Goal: Task Accomplishment & Management: Manage account settings

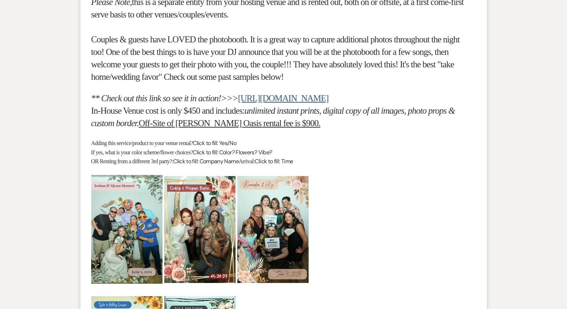
click at [379, 175] on h4 at bounding box center [283, 229] width 385 height 109
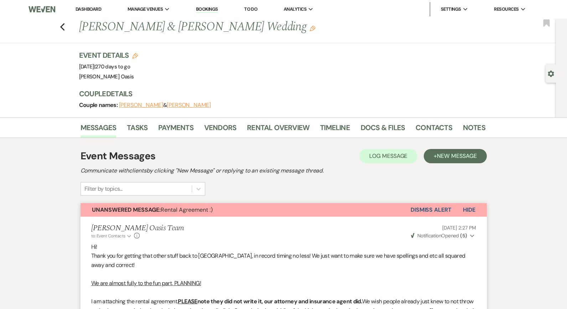
click at [87, 9] on link "Dashboard" at bounding box center [89, 9] width 26 height 6
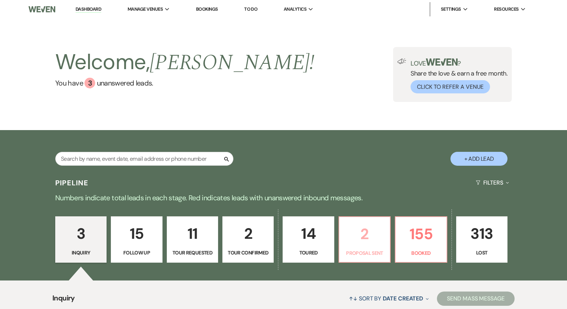
click at [375, 223] on p "2" at bounding box center [365, 234] width 42 height 24
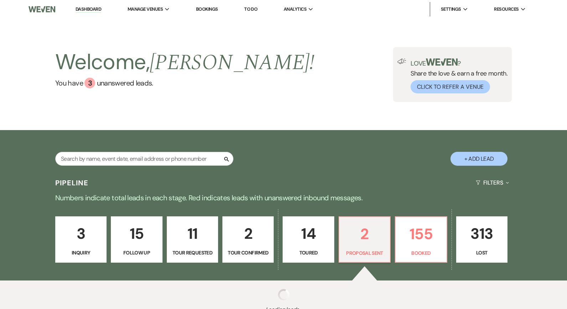
select select "6"
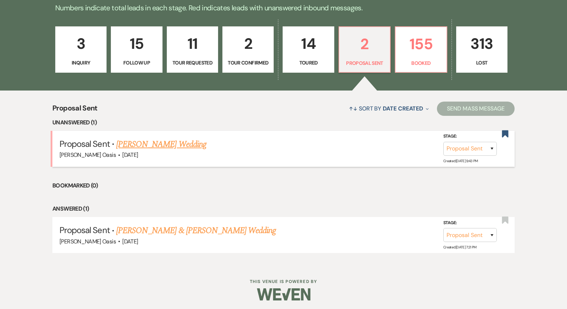
scroll to position [189, 0]
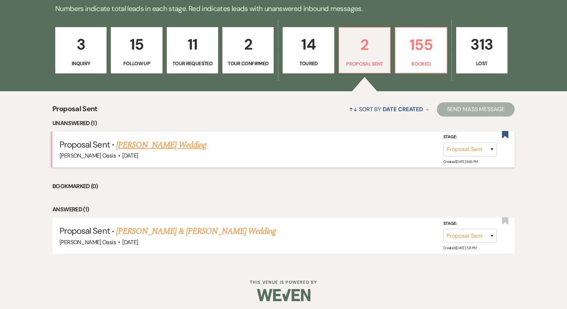
click at [155, 146] on link "[PERSON_NAME] Wedding" at bounding box center [161, 145] width 90 height 13
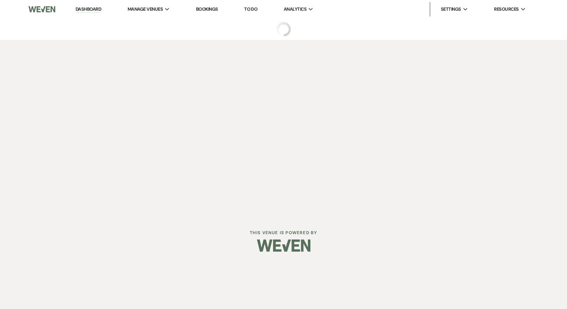
select select "6"
select select "5"
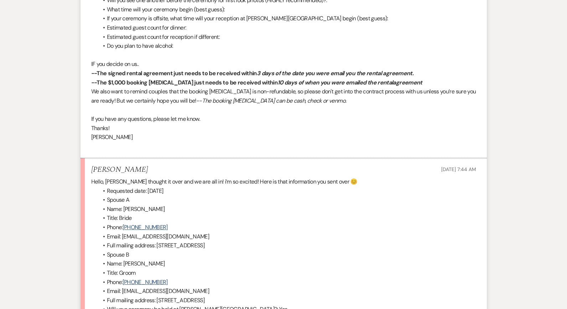
scroll to position [2111, 0]
drag, startPoint x: 160, startPoint y: 215, endPoint x: 124, endPoint y: 215, distance: 36.4
click at [124, 259] on li "Name: [PERSON_NAME]" at bounding box center [287, 263] width 378 height 9
copy span "[PERSON_NAME]"
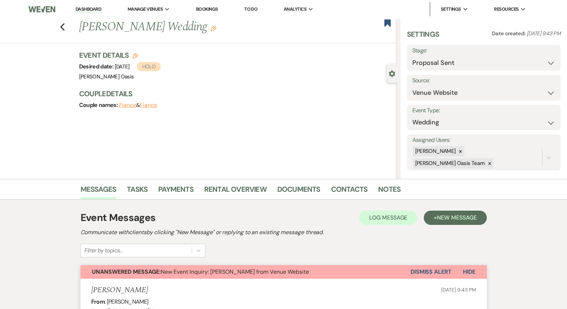
scroll to position [0, 0]
click at [345, 190] on link "Contacts" at bounding box center [349, 192] width 37 height 16
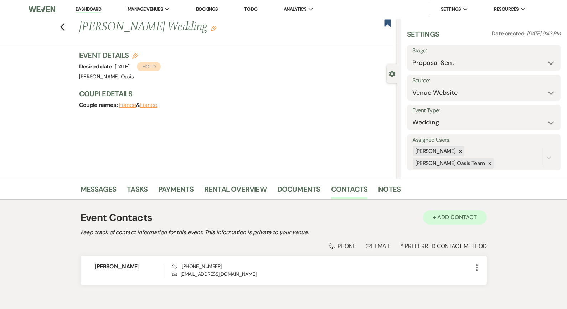
click at [466, 220] on button "+ Add Contact" at bounding box center [455, 217] width 64 height 14
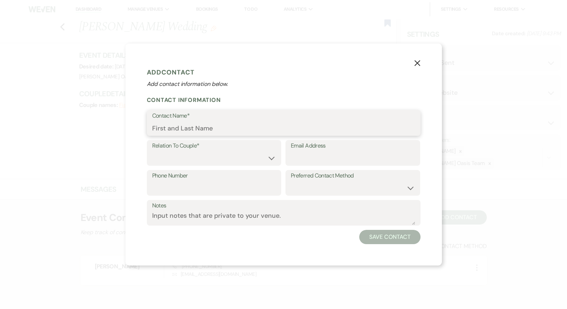
paste input "[PERSON_NAME]"
type input "[PERSON_NAME]"
select select "1"
click at [405, 235] on button "Save Contact" at bounding box center [390, 237] width 61 height 14
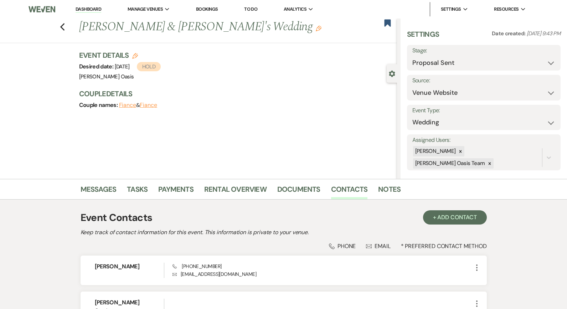
click at [126, 105] on button "Fiance" at bounding box center [127, 105] width 17 height 6
select select "1"
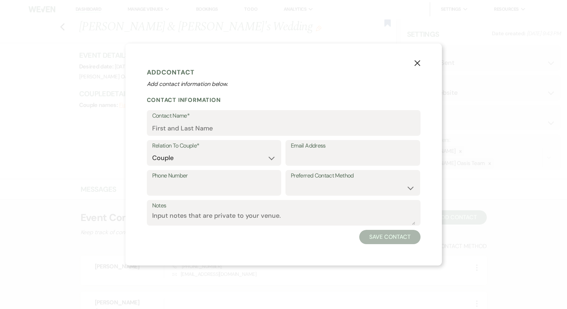
click at [418, 66] on icon "X" at bounding box center [417, 63] width 6 height 6
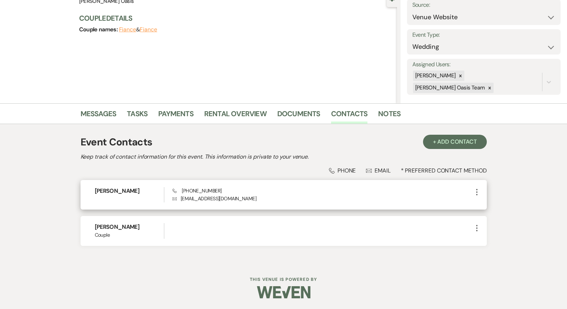
scroll to position [75, 0]
click at [477, 194] on icon "More" at bounding box center [477, 193] width 9 height 9
click at [480, 209] on button "Pencil Edit" at bounding box center [494, 207] width 42 height 12
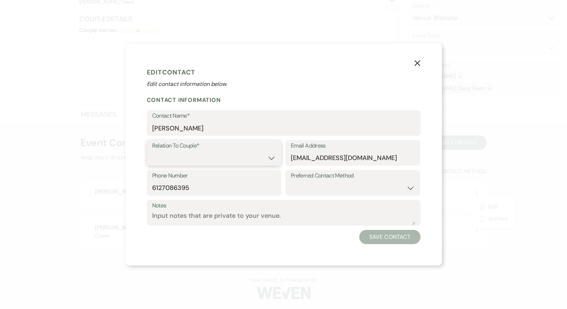
select select "1"
click at [386, 230] on button "Save Contact" at bounding box center [390, 237] width 61 height 14
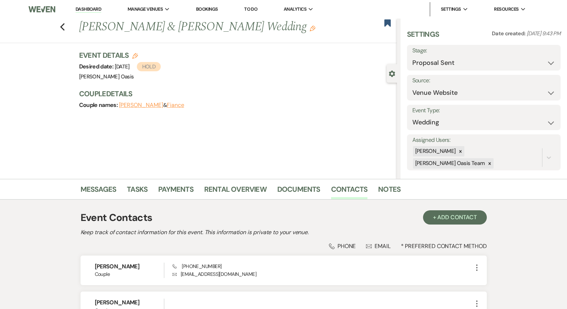
scroll to position [0, 0]
click at [109, 190] on link "Messages" at bounding box center [99, 192] width 36 height 16
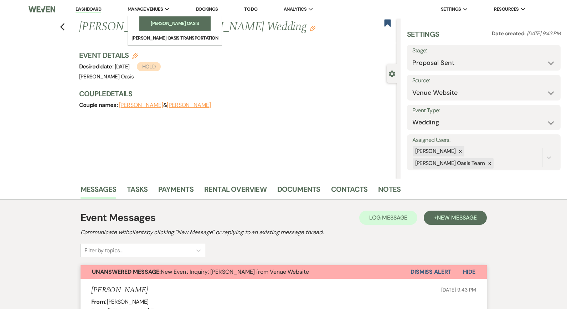
click at [139, 28] on link "[PERSON_NAME] Oasis" at bounding box center [174, 23] width 71 height 14
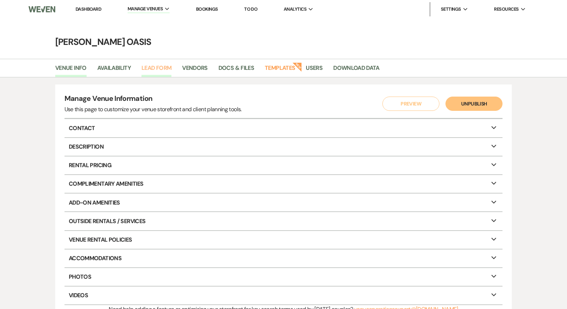
click at [149, 67] on link "Lead Form" at bounding box center [157, 70] width 30 height 14
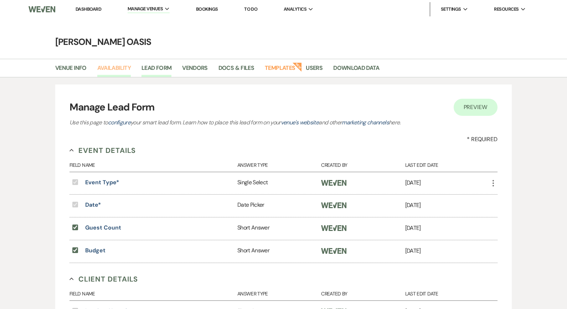
click at [117, 68] on link "Availability" at bounding box center [114, 70] width 34 height 14
select select "3"
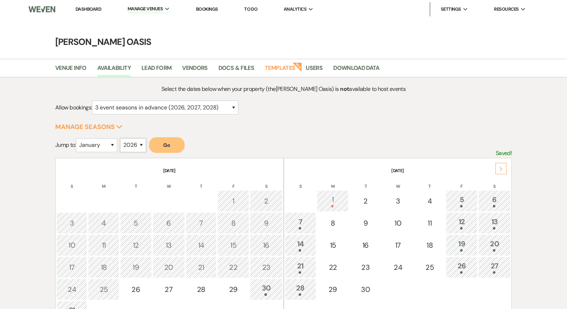
select select "2027"
click at [183, 145] on button "Go" at bounding box center [167, 145] width 36 height 16
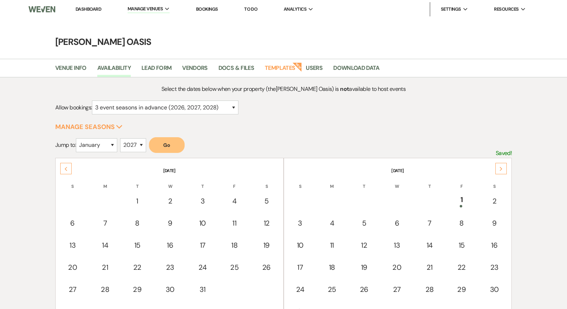
click at [503, 167] on div "Next" at bounding box center [501, 168] width 11 height 11
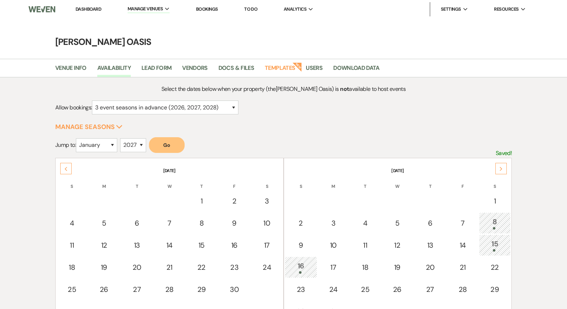
click at [503, 167] on div "Next" at bounding box center [501, 168] width 11 height 11
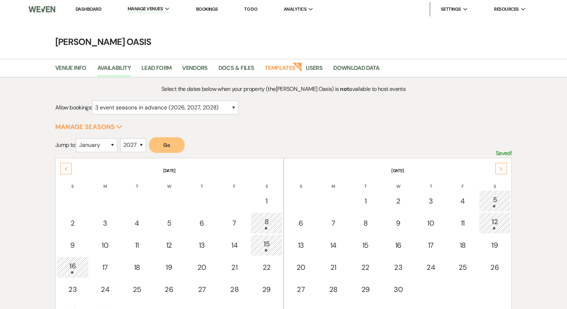
click at [503, 165] on div "Next" at bounding box center [501, 168] width 11 height 11
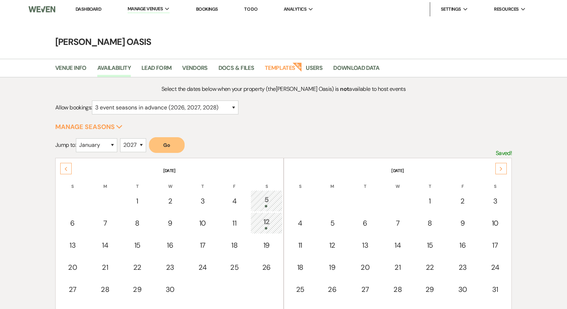
click at [503, 165] on div "Next" at bounding box center [501, 168] width 11 height 11
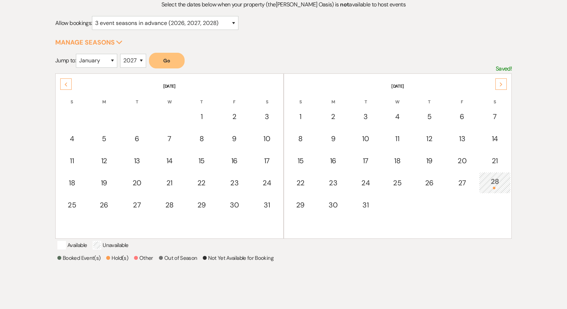
scroll to position [87, 0]
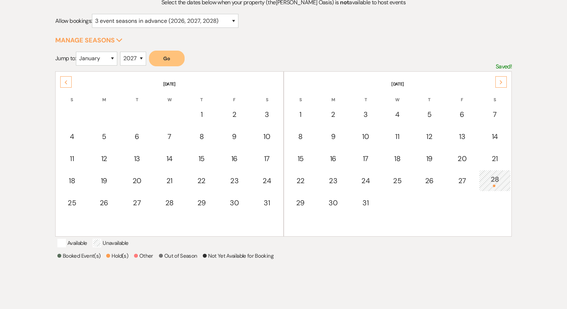
click at [489, 177] on div "28" at bounding box center [495, 180] width 24 height 13
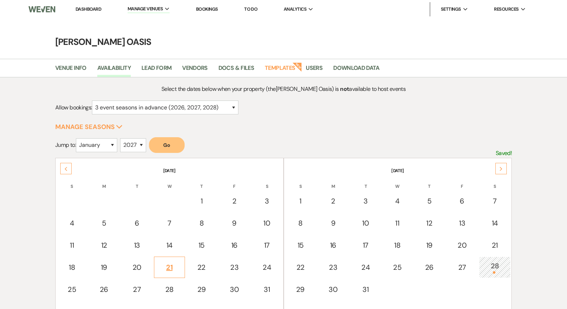
scroll to position [0, 0]
select select "6"
select select "5"
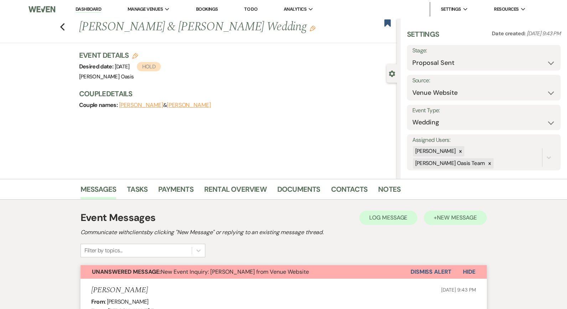
click at [465, 216] on span "New Message" at bounding box center [457, 217] width 40 height 7
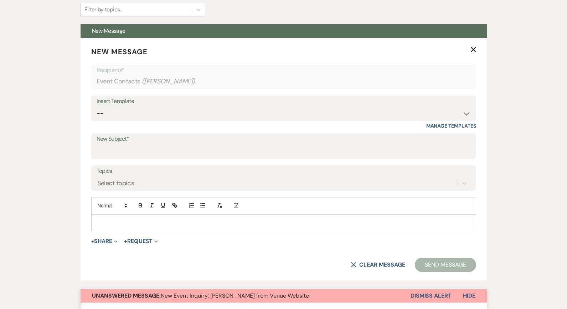
scroll to position [257, 0]
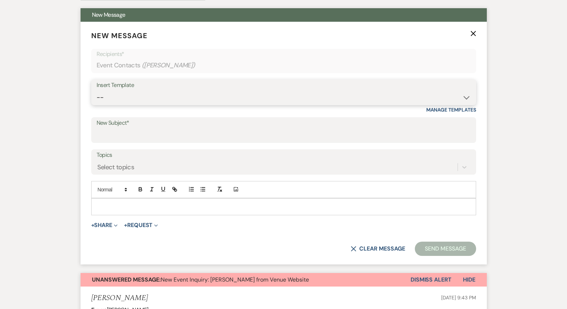
select select "2087"
type input "Rental Agreement :)"
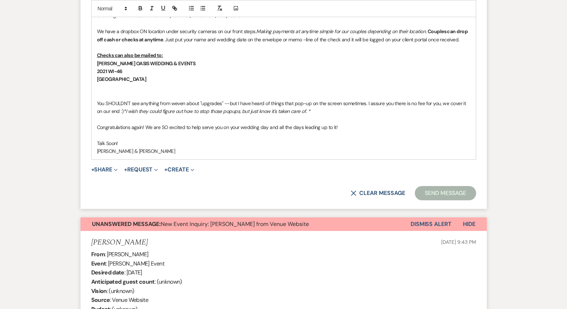
scroll to position [637, 0]
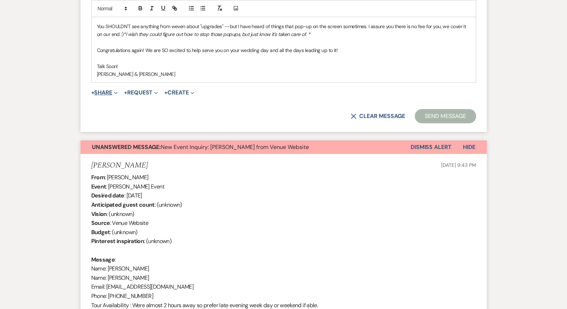
click at [94, 90] on span "+" at bounding box center [92, 93] width 3 height 6
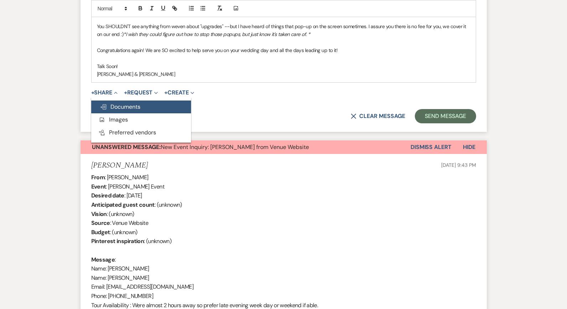
click at [101, 103] on span "Doc Upload Documents" at bounding box center [120, 106] width 41 height 7
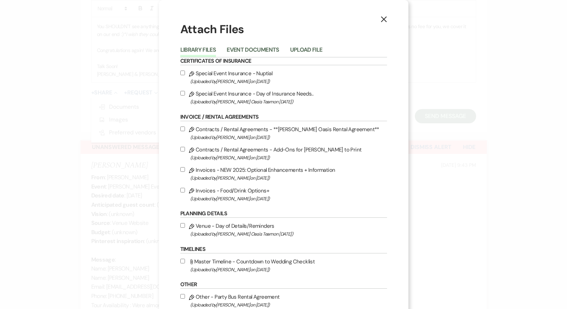
click at [182, 131] on input "Pencil Contracts / Rental Agreements - **[PERSON_NAME] Oasis Rental Agreement**…" at bounding box center [182, 129] width 5 height 5
checkbox input "true"
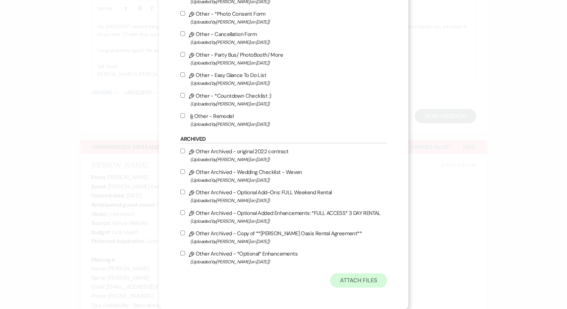
scroll to position [357, 0]
click at [348, 277] on button "Attach Files" at bounding box center [358, 281] width 57 height 14
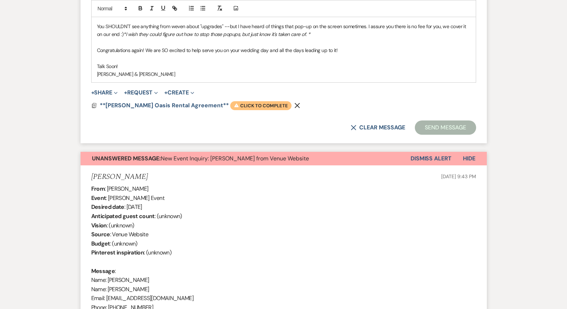
click at [241, 101] on span "Warning Click to complete" at bounding box center [260, 105] width 61 height 9
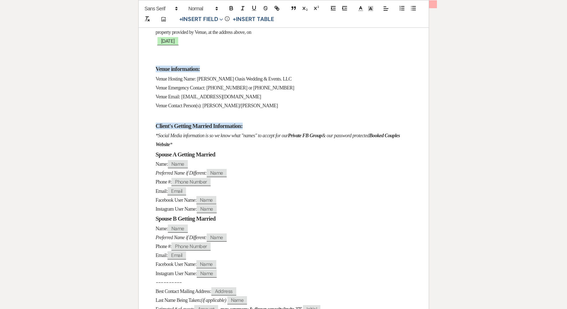
scroll to position [357, 0]
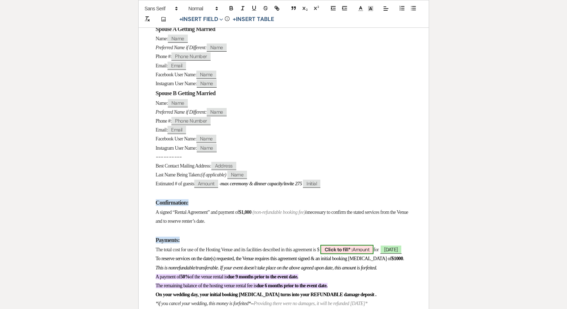
click at [372, 249] on span "Click to fill* : Amount" at bounding box center [347, 249] width 53 height 9
select select "owner"
select select "Amount"
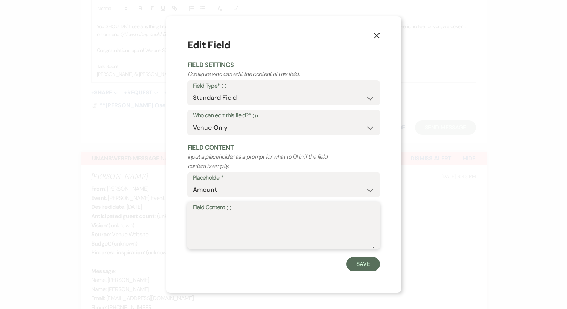
click at [323, 227] on textarea "Field Content Info" at bounding box center [284, 231] width 182 height 36
type textarea "√"
paste textarea "[PERSON_NAME]"
type textarea "J"
type textarea "6,250"
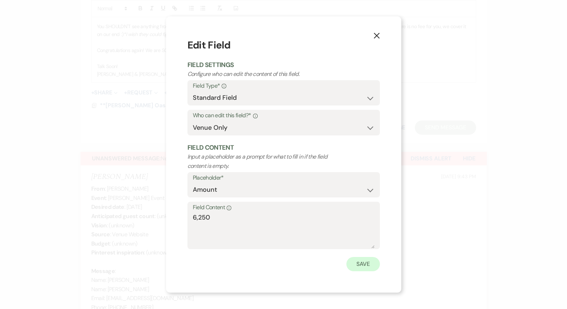
click at [371, 257] on button "Save" at bounding box center [364, 264] width 34 height 14
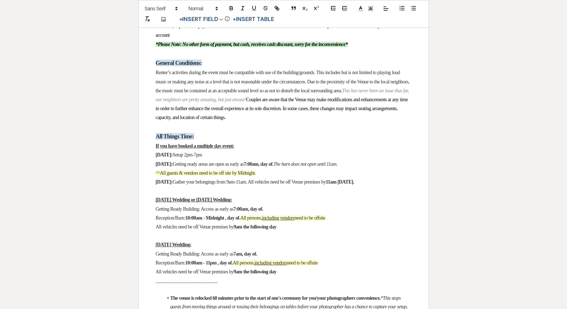
scroll to position [680, 0]
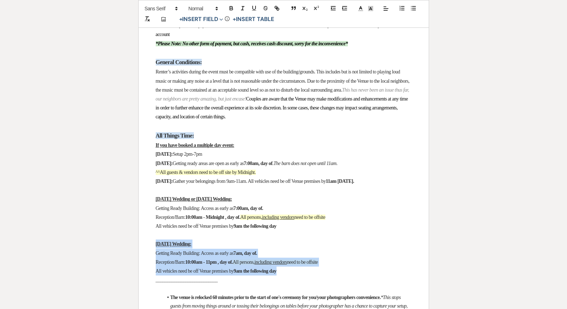
drag, startPoint x: 298, startPoint y: 266, endPoint x: 148, endPoint y: 235, distance: 153.7
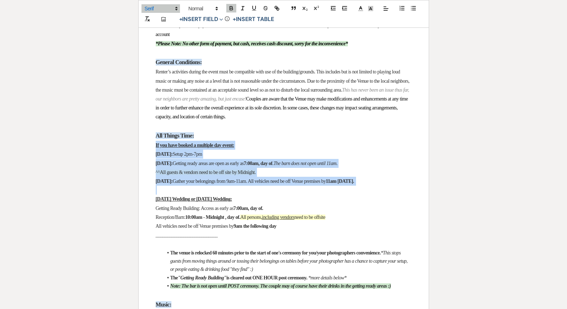
drag, startPoint x: 159, startPoint y: 183, endPoint x: 152, endPoint y: 141, distance: 42.7
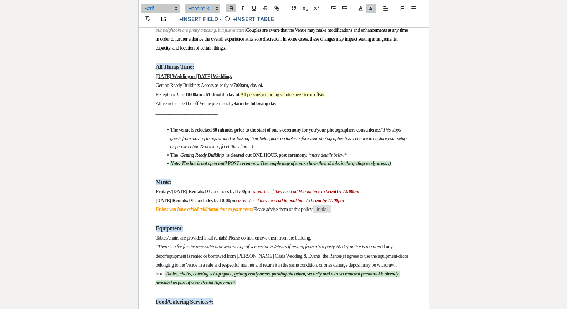
scroll to position [753, 0]
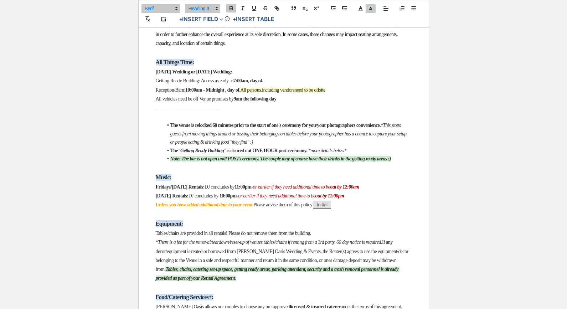
click at [205, 112] on p at bounding box center [284, 116] width 256 height 9
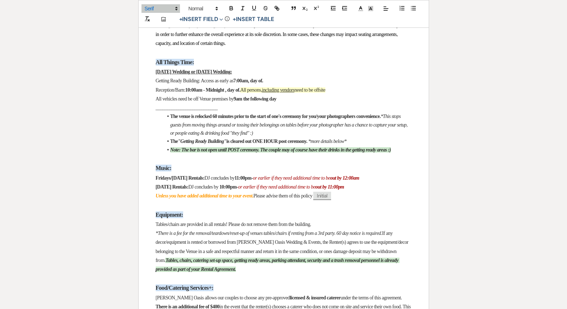
drag, startPoint x: 383, startPoint y: 184, endPoint x: 151, endPoint y: 187, distance: 231.5
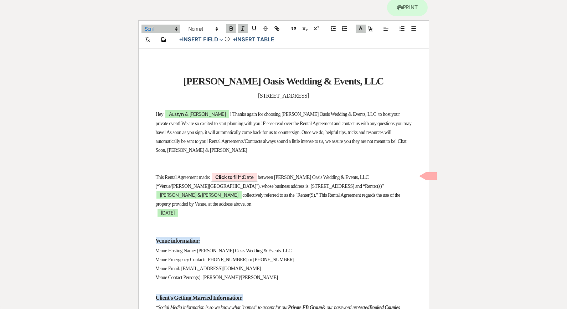
scroll to position [61, 0]
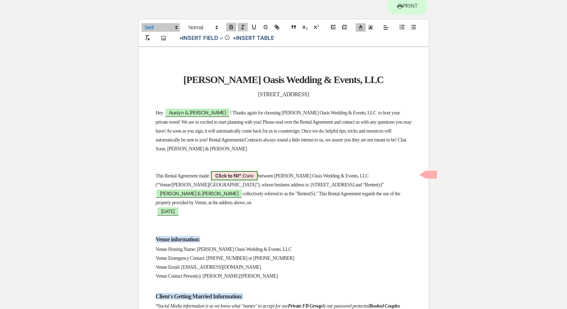
click at [252, 173] on span "Click to fill* : Date" at bounding box center [234, 175] width 47 height 9
select select "owner"
select select "Date"
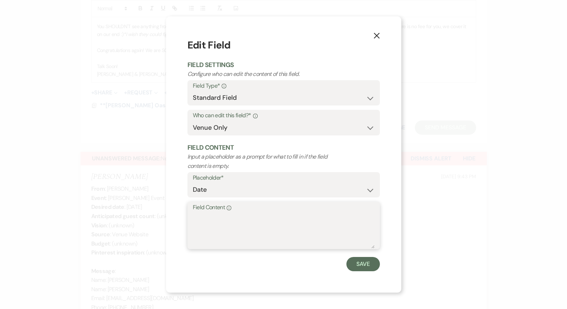
click at [224, 218] on textarea "Field Content Info" at bounding box center [284, 231] width 182 height 36
type textarea "[DATE]"
click at [363, 263] on button "Save" at bounding box center [364, 264] width 34 height 14
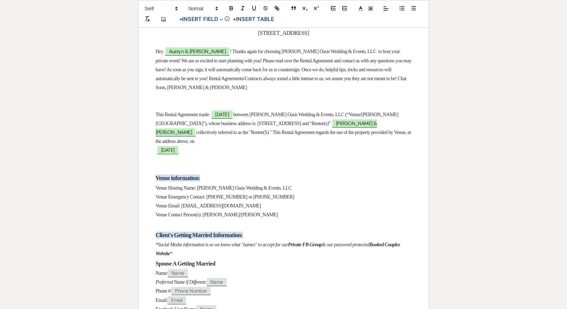
scroll to position [121, 0]
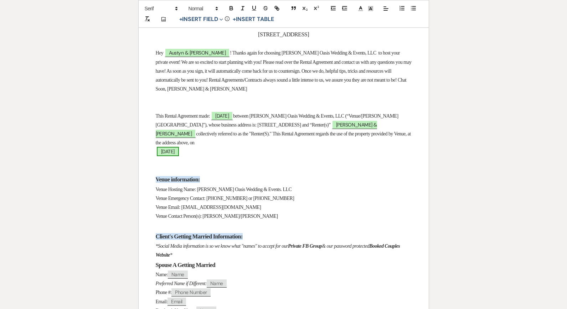
click at [169, 149] on span "[DATE]" at bounding box center [168, 151] width 22 height 9
select select "smartCustomField"
select select "owner"
select select "{{eventDate}}"
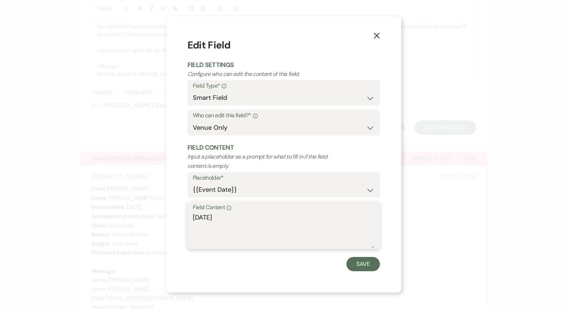
click at [193, 215] on textarea "[DATE]" at bounding box center [284, 231] width 182 height 36
drag, startPoint x: 276, startPoint y: 216, endPoint x: 353, endPoint y: 224, distance: 77.1
click at [355, 224] on textarea "[DATE] [DATE]" at bounding box center [284, 231] width 182 height 36
type textarea "[DATE]"
click at [366, 261] on button "Save" at bounding box center [364, 264] width 34 height 14
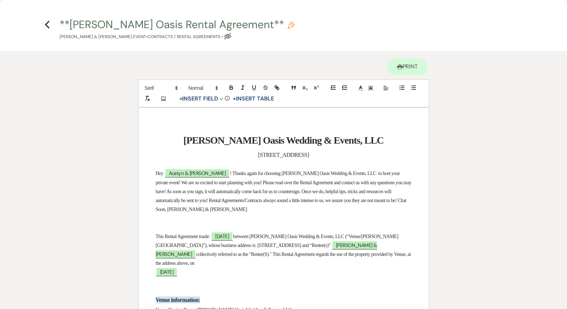
scroll to position [0, 0]
click at [47, 21] on icon "Previous" at bounding box center [47, 24] width 5 height 9
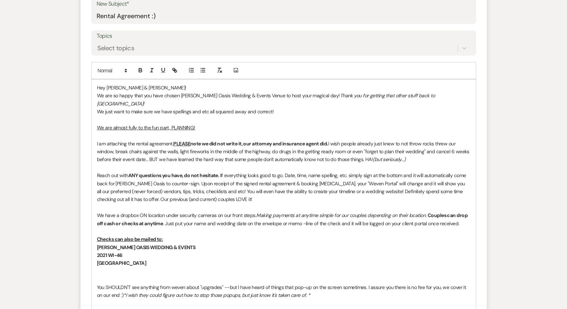
scroll to position [373, 0]
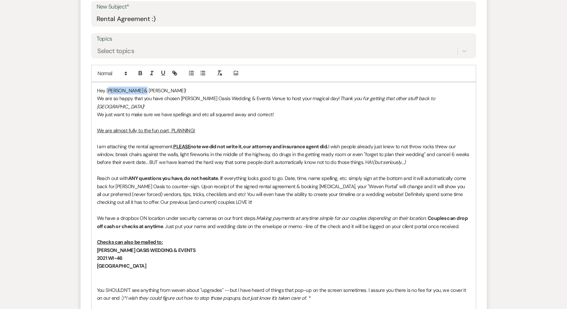
drag, startPoint x: 153, startPoint y: 87, endPoint x: 107, endPoint y: 87, distance: 45.7
click at [107, 87] on p "Hey [PERSON_NAME] & [PERSON_NAME]!" at bounding box center [284, 91] width 374 height 8
click at [143, 97] on p "We are so happy that you have chosen [PERSON_NAME] Oasis Wedding & Events Venue…" at bounding box center [284, 103] width 374 height 16
drag, startPoint x: 220, startPoint y: 98, endPoint x: 193, endPoint y: 97, distance: 26.8
click at [193, 97] on p "We are so happy that you & [PERSON_NAME] landed on have chosen [PERSON_NAME] Oa…" at bounding box center [284, 103] width 374 height 16
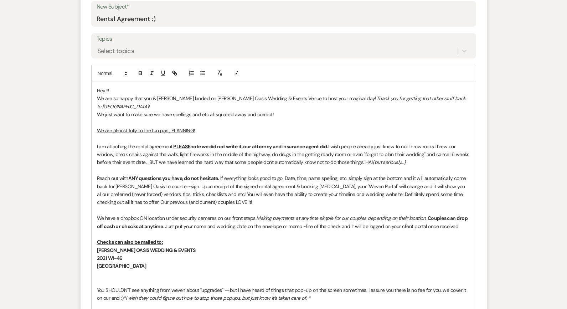
click at [289, 111] on p "We just want to make sure we have spellings and etc all squared away and correc…" at bounding box center [284, 115] width 374 height 8
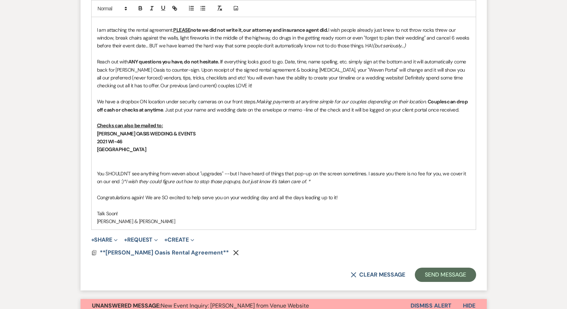
scroll to position [500, 0]
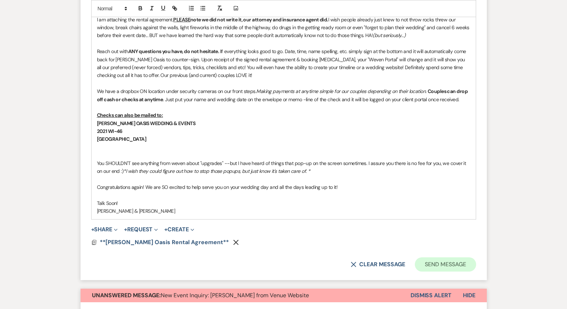
click at [433, 258] on button "Send Message" at bounding box center [445, 265] width 61 height 14
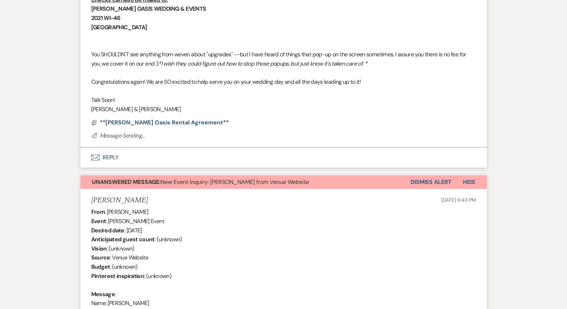
click at [444, 175] on button "Dismiss Alert" at bounding box center [431, 182] width 41 height 14
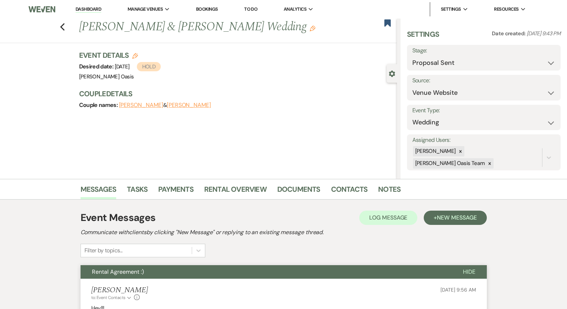
scroll to position [0, 0]
click at [390, 24] on use "button" at bounding box center [387, 22] width 6 height 7
click at [62, 27] on use "button" at bounding box center [62, 27] width 5 height 8
select select "6"
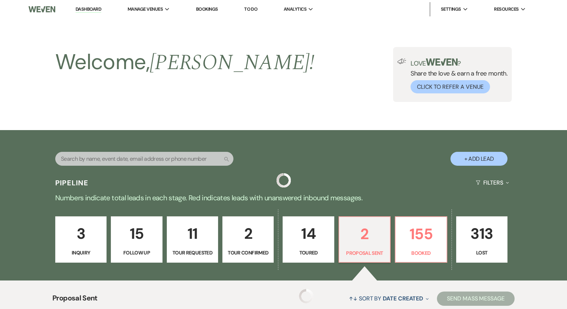
scroll to position [189, 0]
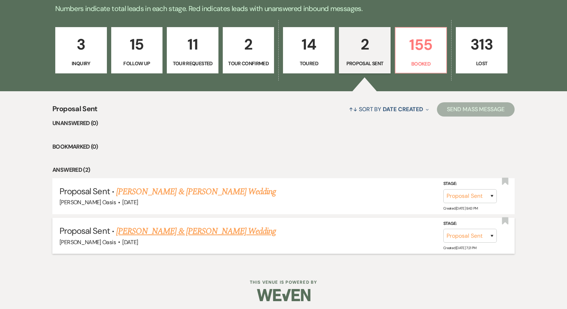
click at [188, 230] on link "[PERSON_NAME] & [PERSON_NAME] Wedding" at bounding box center [196, 231] width 160 height 13
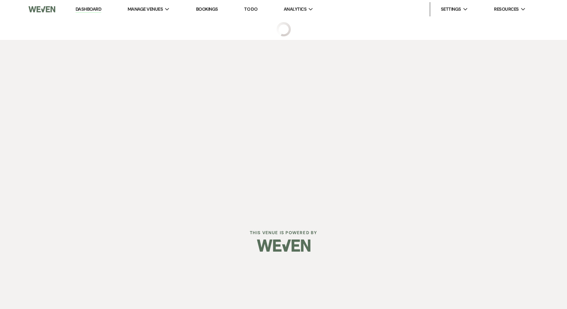
select select "6"
select select "5"
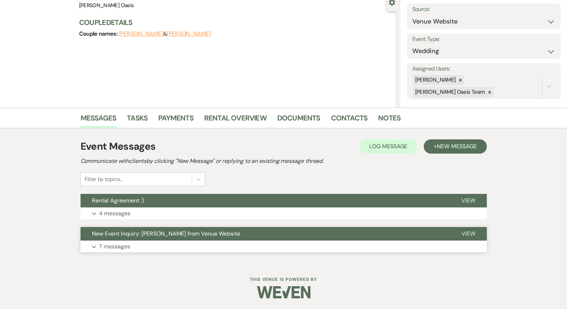
scroll to position [71, 0]
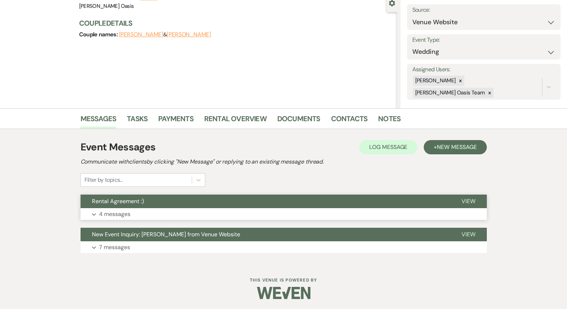
click at [172, 204] on button "Rental Agreement :)" at bounding box center [266, 202] width 370 height 14
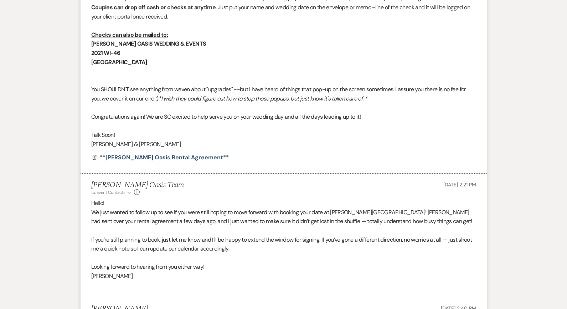
scroll to position [480, 0]
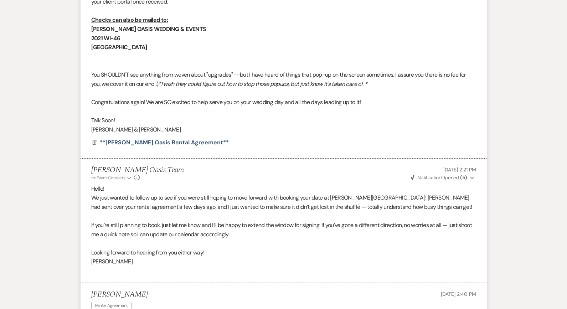
click at [148, 139] on span "**[PERSON_NAME] Oasis Rental Agreement**" at bounding box center [164, 142] width 129 height 7
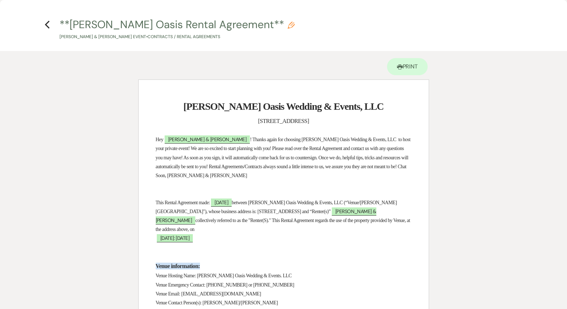
scroll to position [0, 0]
click at [232, 199] on span "[DATE]" at bounding box center [221, 203] width 21 height 8
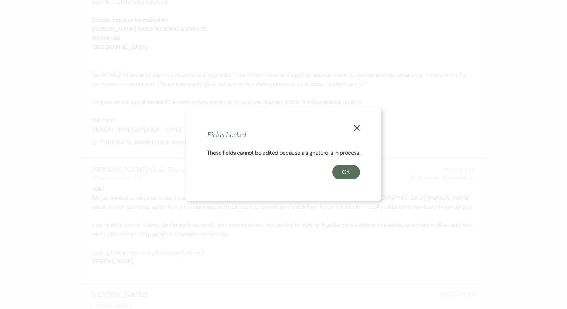
click at [358, 127] on use "button" at bounding box center [357, 128] width 6 height 6
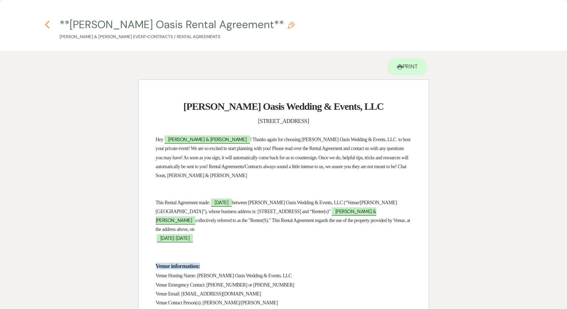
click at [46, 26] on icon "Previous" at bounding box center [47, 24] width 5 height 9
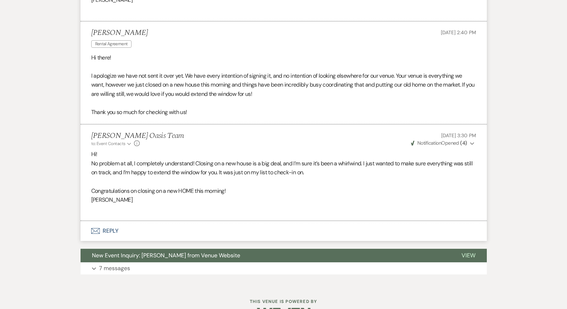
scroll to position [741, 0]
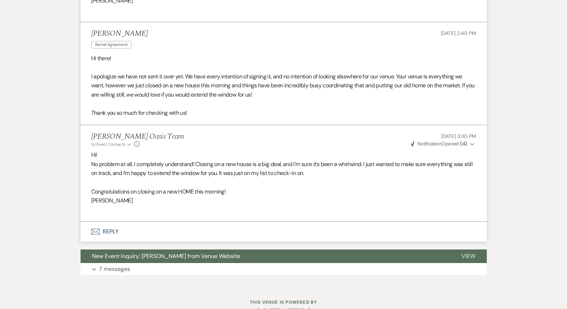
click at [108, 222] on button "Envelope Reply" at bounding box center [284, 232] width 407 height 20
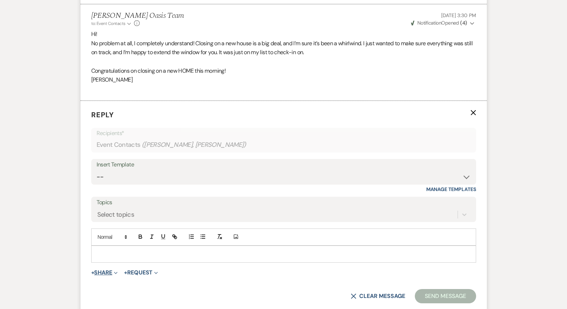
scroll to position [892, 0]
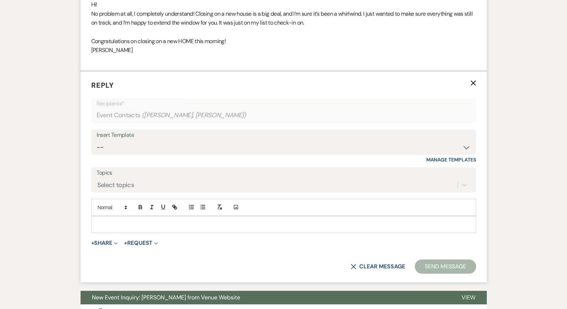
click at [139, 221] on p at bounding box center [284, 225] width 374 height 8
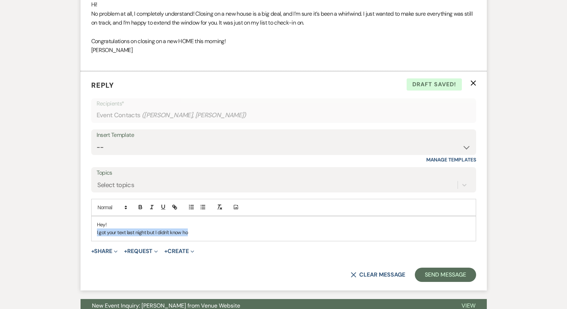
drag, startPoint x: 196, startPoint y: 211, endPoint x: 92, endPoint y: 211, distance: 103.8
click at [92, 216] on div "Hey! I got your text last night but I didn't know ho" at bounding box center [284, 228] width 384 height 25
click at [368, 272] on button "X Clear message" at bounding box center [378, 275] width 54 height 6
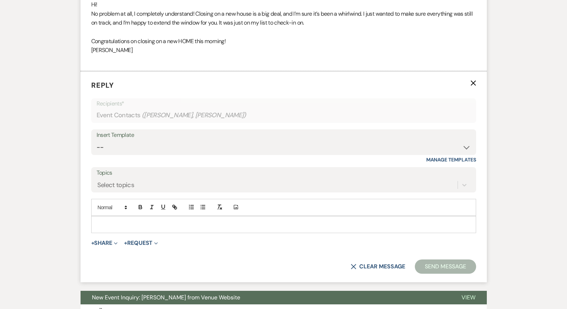
click at [471, 81] on use "button" at bounding box center [473, 83] width 5 height 5
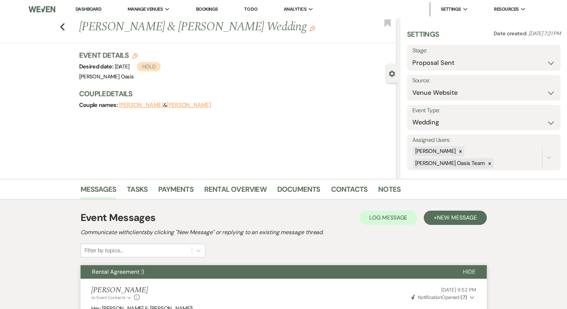
scroll to position [0, 0]
click at [65, 28] on icon "Previous" at bounding box center [62, 27] width 5 height 9
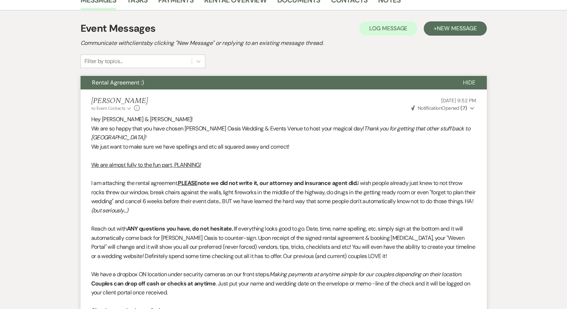
select select "6"
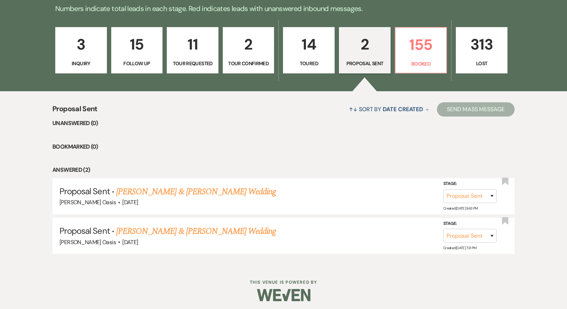
click at [374, 56] on p "2" at bounding box center [365, 44] width 42 height 24
click at [245, 52] on p "2" at bounding box center [249, 44] width 42 height 24
select select "4"
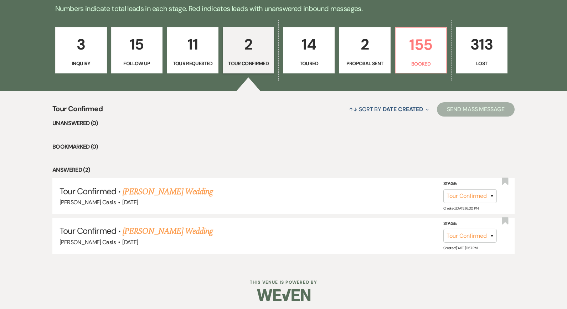
click at [187, 69] on link "11 Tour Requested" at bounding box center [193, 50] width 52 height 46
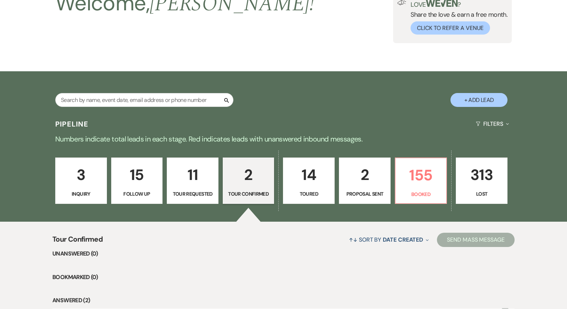
select select "2"
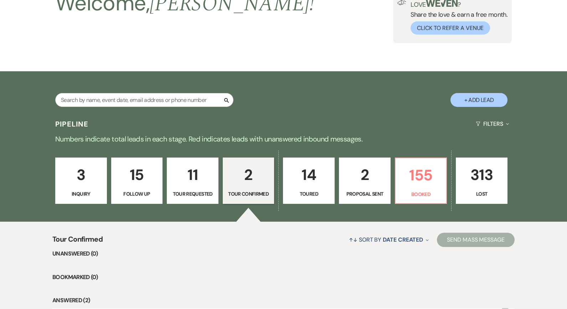
select select "2"
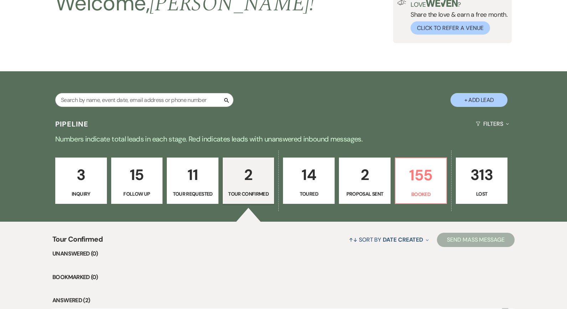
select select "2"
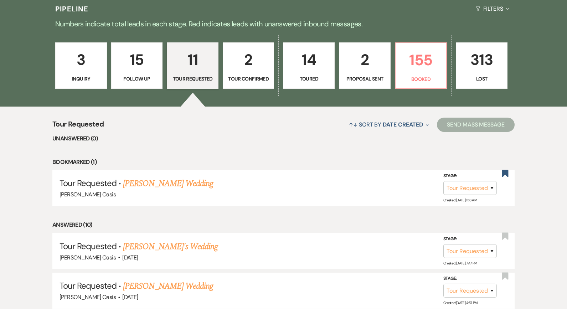
scroll to position [180, 0]
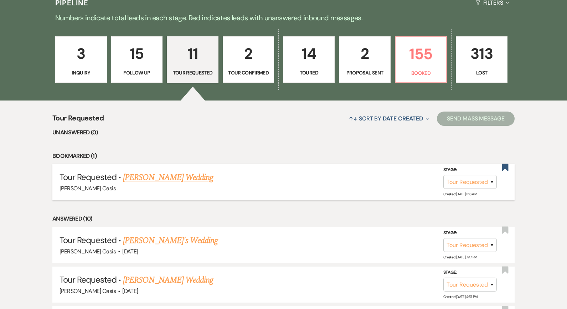
click at [169, 174] on link "[PERSON_NAME] Wedding" at bounding box center [168, 177] width 90 height 13
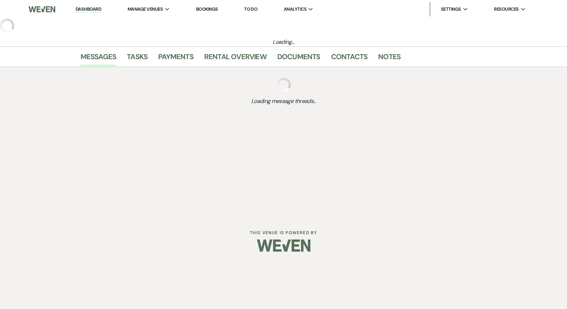
select select "2"
select select "5"
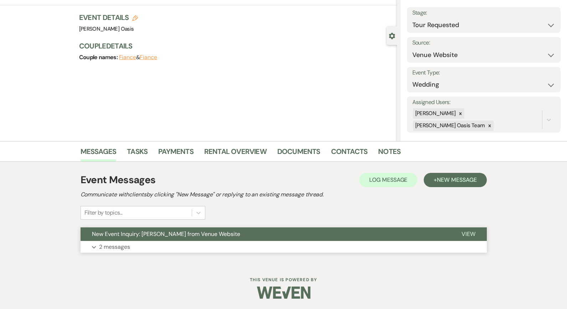
click at [147, 237] on span "New Event Inquiry: [PERSON_NAME] from Venue Website" at bounding box center [166, 233] width 148 height 7
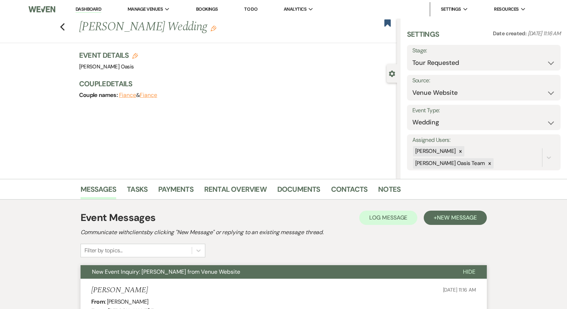
click at [97, 8] on link "Dashboard" at bounding box center [89, 9] width 26 height 7
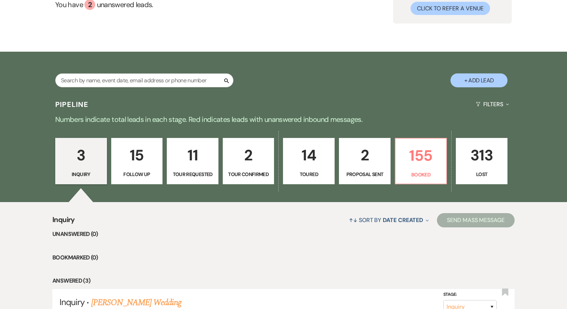
scroll to position [78, 0]
click at [307, 175] on p "Toured" at bounding box center [309, 174] width 42 height 8
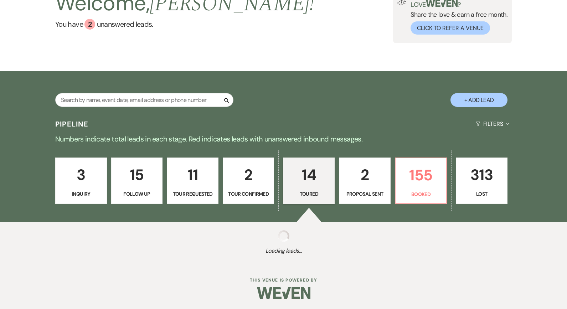
select select "5"
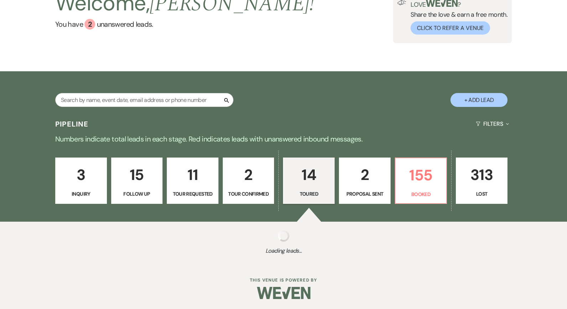
select select "5"
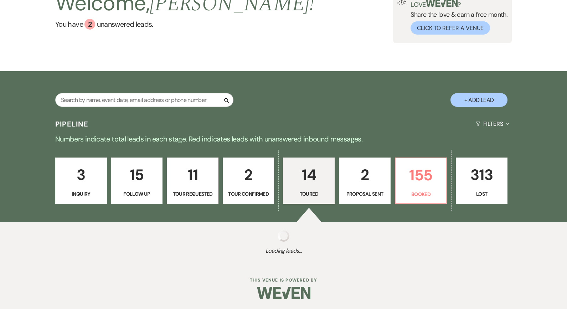
select select "5"
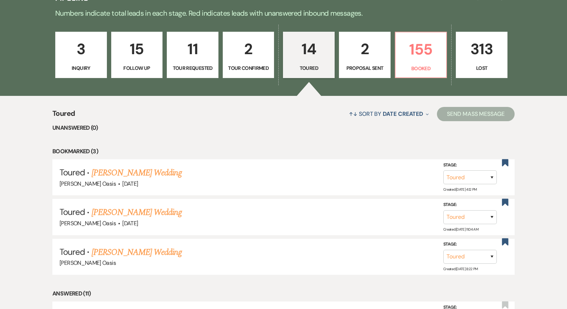
scroll to position [201, 0]
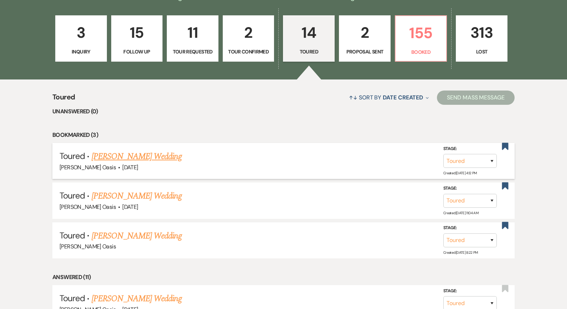
click at [103, 156] on link "[PERSON_NAME] Wedding" at bounding box center [137, 156] width 90 height 13
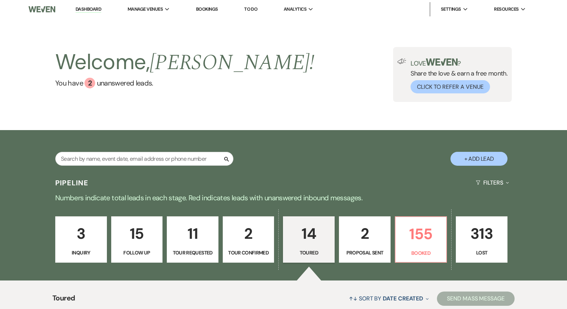
select select "5"
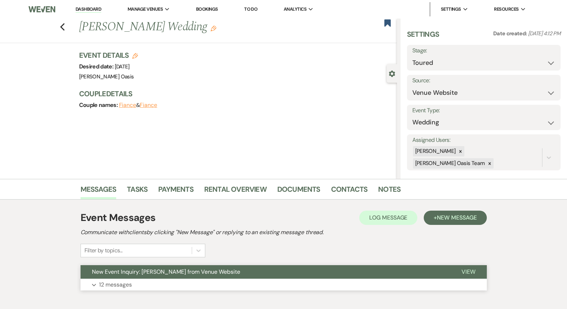
click at [136, 270] on span "New Event Inquiry: [PERSON_NAME] from Venue Website" at bounding box center [166, 271] width 148 height 7
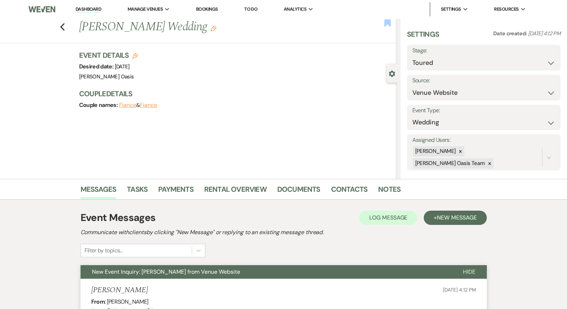
click at [386, 24] on use "button" at bounding box center [387, 22] width 6 height 7
click at [66, 27] on div "Previous [PERSON_NAME] Wedding Edit Bookmark" at bounding box center [196, 31] width 401 height 25
click at [62, 33] on div "Previous [PERSON_NAME] Wedding Edit Bookmark" at bounding box center [196, 31] width 401 height 25
click at [62, 26] on use "button" at bounding box center [62, 27] width 5 height 8
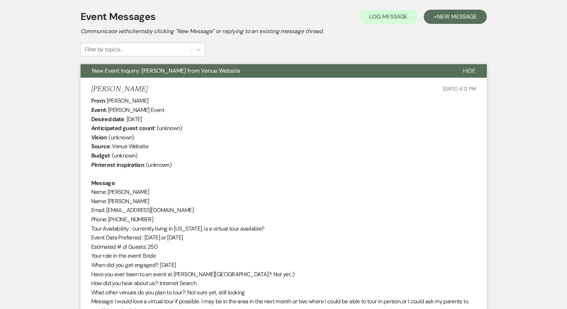
select select "5"
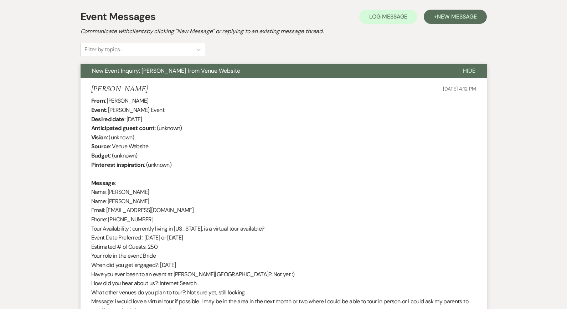
select select "5"
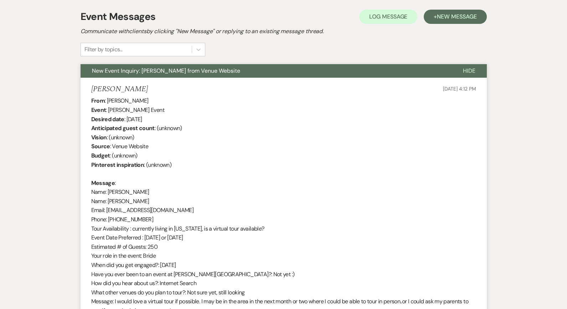
select select "5"
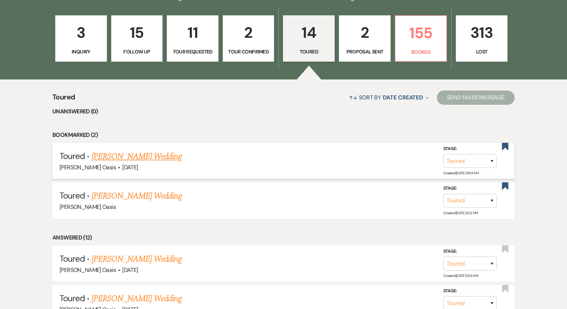
click at [125, 158] on link "[PERSON_NAME] Wedding" at bounding box center [137, 156] width 90 height 13
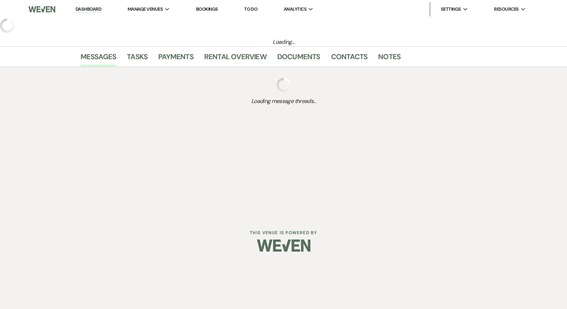
select select "5"
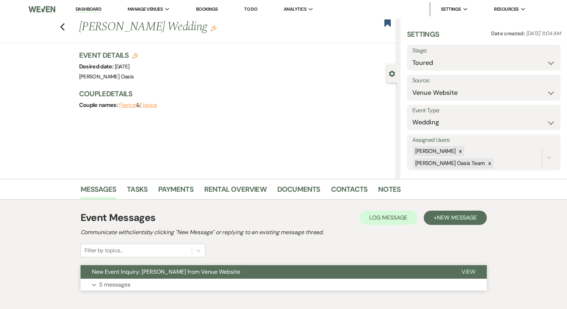
click at [161, 279] on button "Expand 5 messages" at bounding box center [284, 285] width 407 height 12
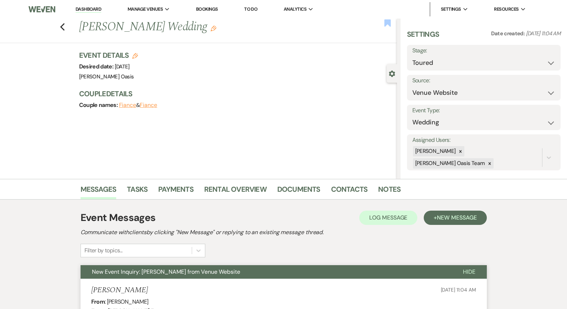
click at [388, 23] on use "button" at bounding box center [387, 22] width 6 height 7
click at [62, 24] on icon "Previous" at bounding box center [62, 27] width 5 height 9
select select "5"
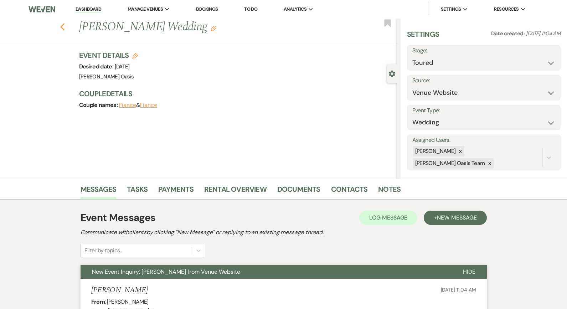
select select "5"
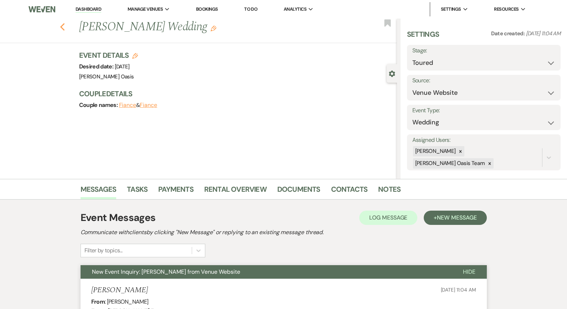
select select "5"
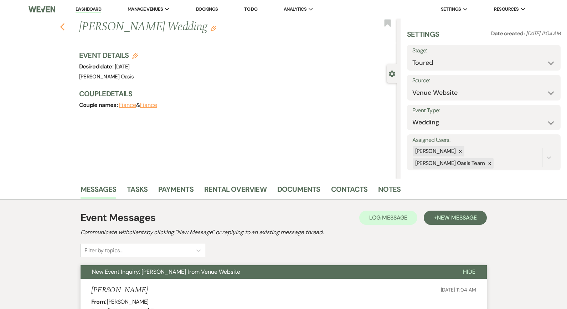
select select "5"
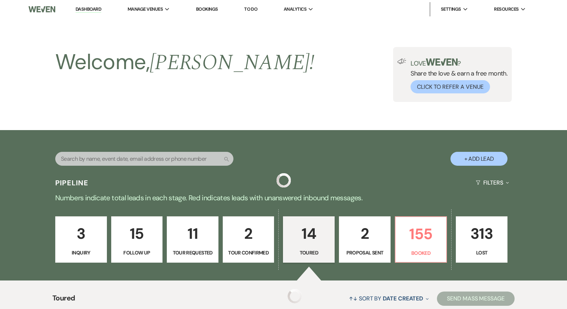
scroll to position [201, 0]
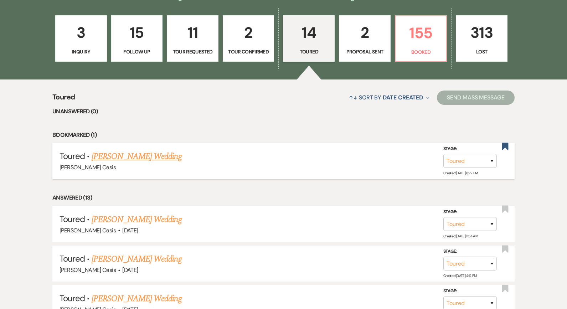
click at [164, 159] on link "[PERSON_NAME] Wedding" at bounding box center [137, 156] width 90 height 13
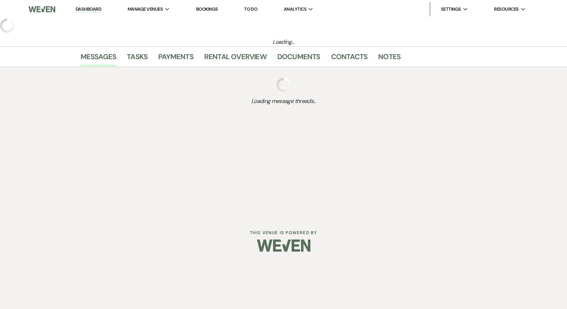
select select "5"
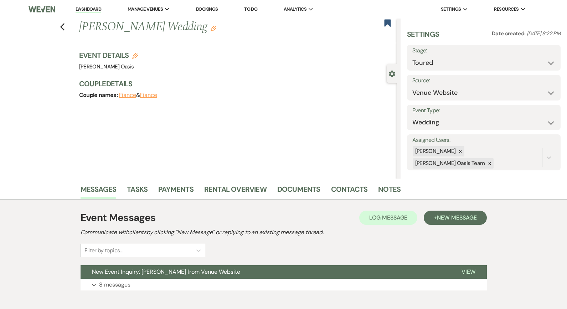
scroll to position [11, 0]
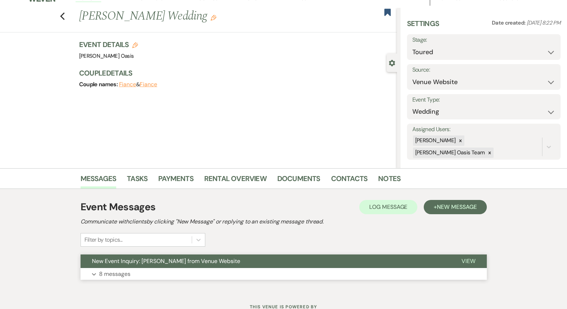
click at [214, 267] on button "New Event Inquiry: [PERSON_NAME] from Venue Website" at bounding box center [266, 262] width 370 height 14
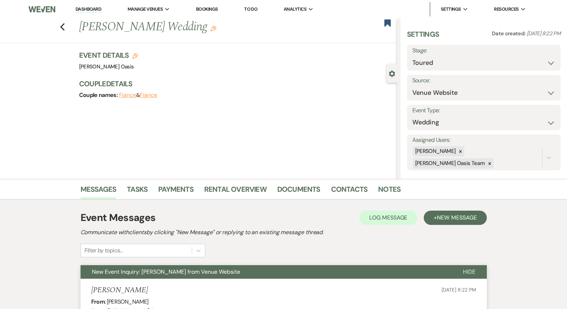
scroll to position [0, 0]
click at [390, 25] on use "button" at bounding box center [387, 22] width 6 height 7
click at [62, 25] on use "button" at bounding box center [62, 27] width 5 height 8
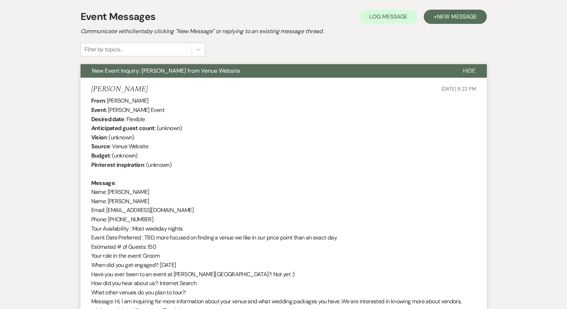
select select "5"
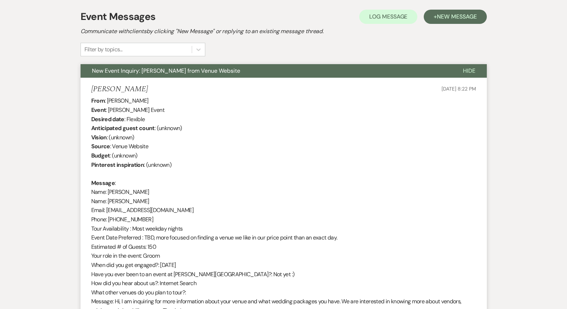
select select "5"
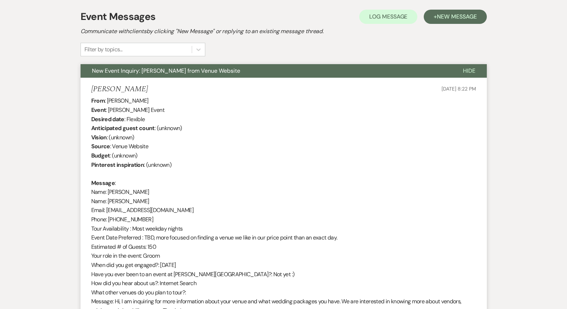
select select "5"
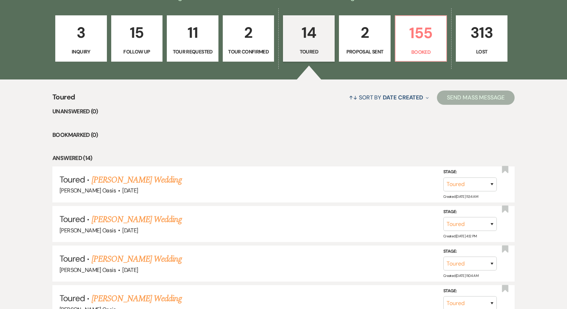
scroll to position [43, 0]
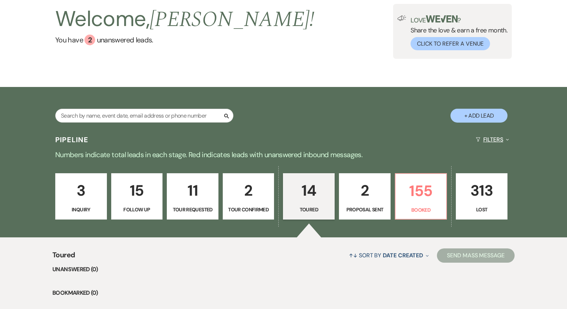
click at [501, 139] on button "Filters Expand" at bounding box center [492, 139] width 39 height 19
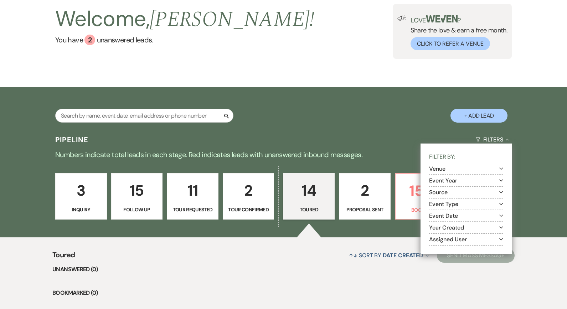
click at [468, 182] on button "Event Year Expand" at bounding box center [466, 181] width 74 height 6
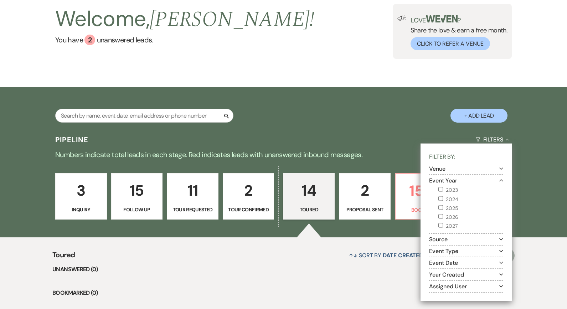
click at [447, 208] on label "2025" at bounding box center [471, 208] width 65 height 9
click at [443, 208] on input "2025" at bounding box center [441, 207] width 5 height 5
checkbox input "true"
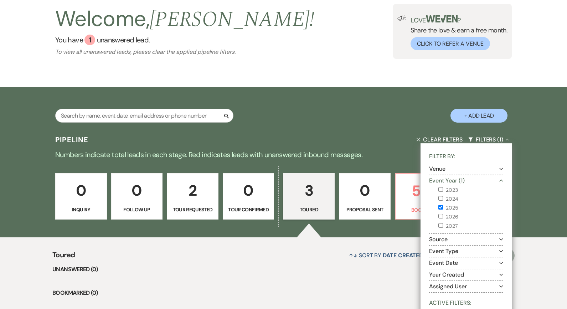
click at [404, 160] on p "Numbers indicate total leads in each stage. Red indicates leads with unanswered…" at bounding box center [284, 154] width 514 height 11
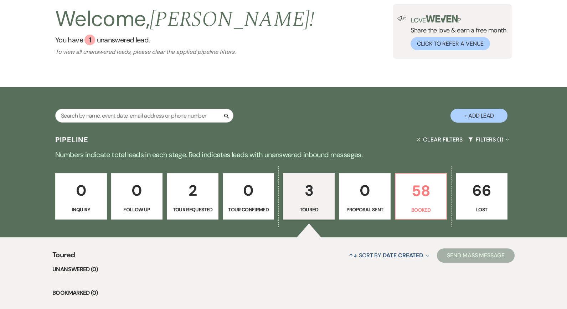
click at [326, 197] on p "3" at bounding box center [309, 191] width 42 height 24
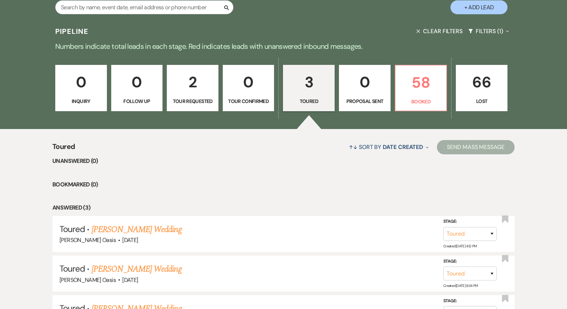
scroll to position [202, 0]
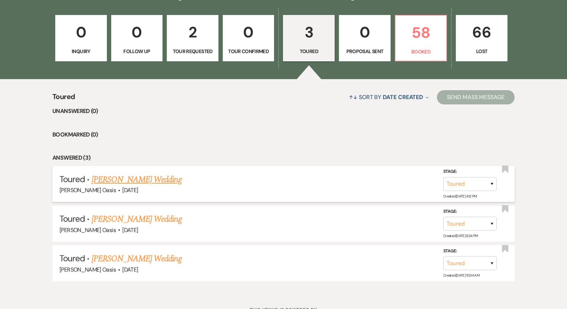
click at [114, 180] on link "[PERSON_NAME] Wedding" at bounding box center [137, 179] width 90 height 13
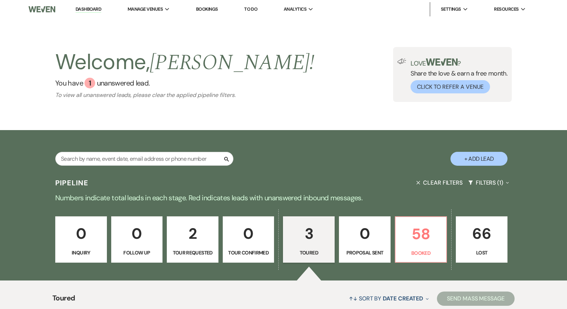
select select "5"
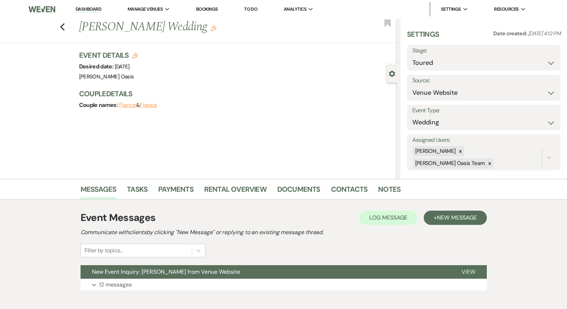
click at [133, 56] on icon "Edit" at bounding box center [135, 56] width 6 height 6
select select "615"
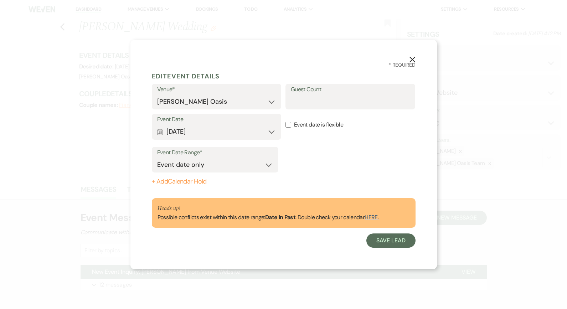
click at [269, 131] on button "Calendar [DATE] Expand" at bounding box center [216, 132] width 119 height 14
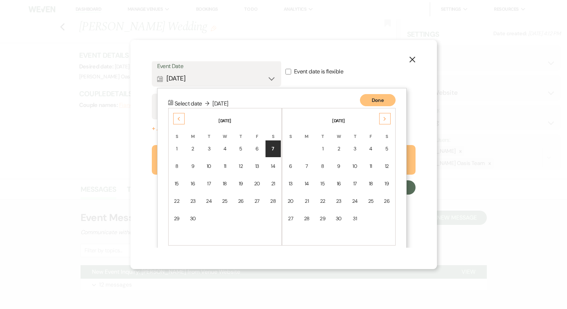
scroll to position [62, 0]
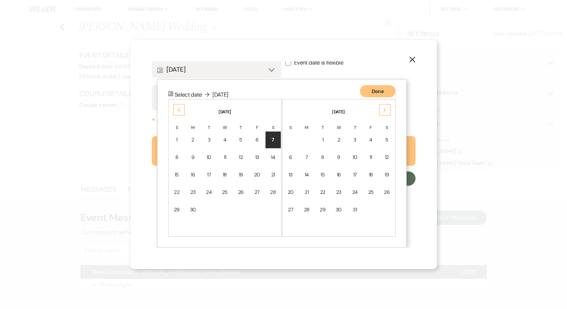
click at [386, 108] on icon "Next" at bounding box center [385, 110] width 4 height 4
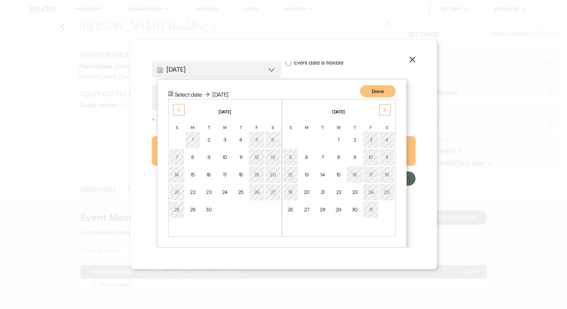
click at [386, 108] on icon "Next" at bounding box center [385, 110] width 4 height 4
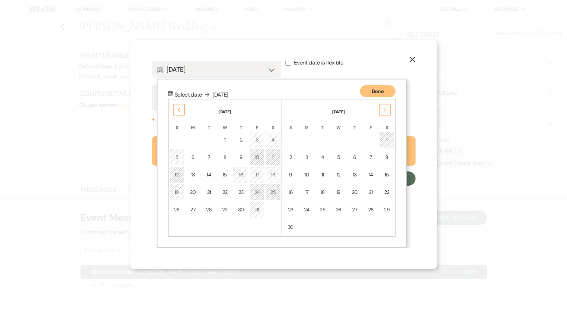
click at [386, 108] on icon "Next" at bounding box center [385, 110] width 4 height 4
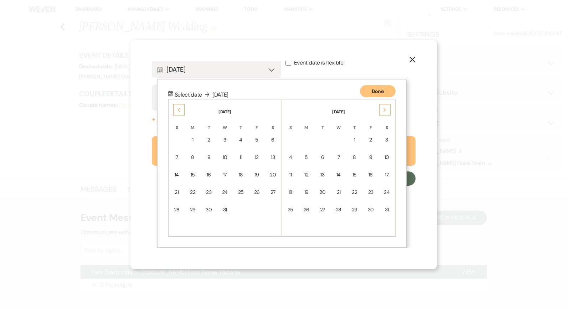
click at [386, 108] on icon "Next" at bounding box center [385, 110] width 4 height 4
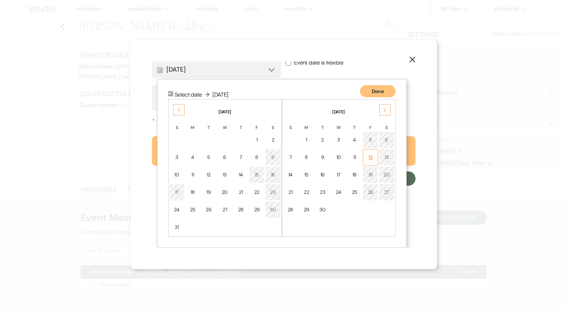
click at [369, 156] on div "12" at bounding box center [371, 157] width 6 height 7
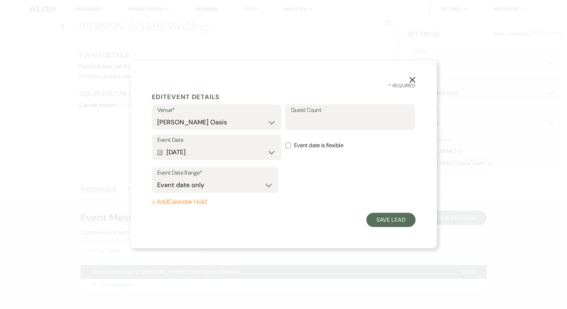
scroll to position [0, 0]
click at [383, 222] on button "Save Lead" at bounding box center [391, 220] width 49 height 14
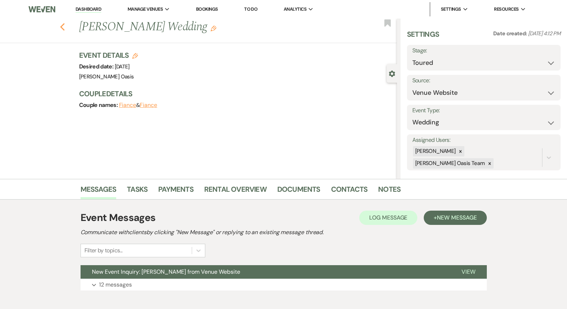
click at [64, 25] on icon "Previous" at bounding box center [62, 27] width 5 height 9
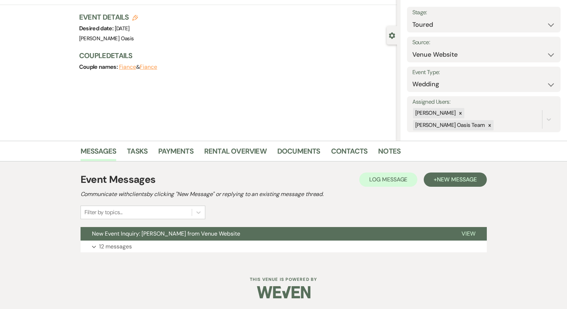
select select "5"
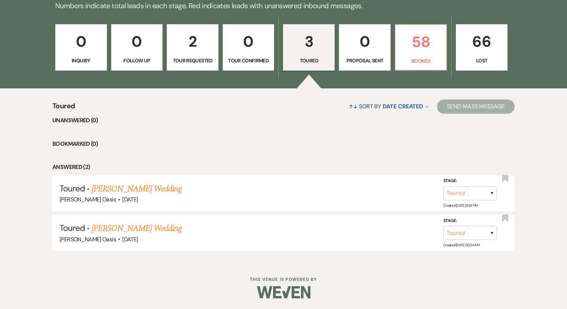
scroll to position [189, 0]
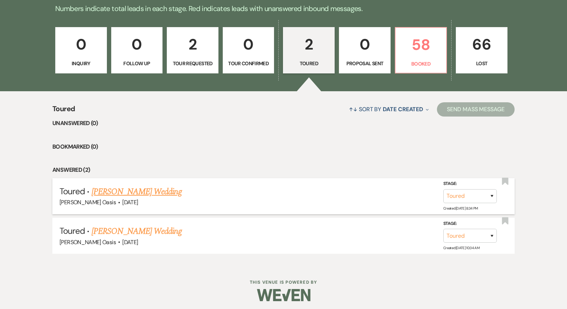
click at [153, 192] on link "[PERSON_NAME] Wedding" at bounding box center [137, 191] width 90 height 13
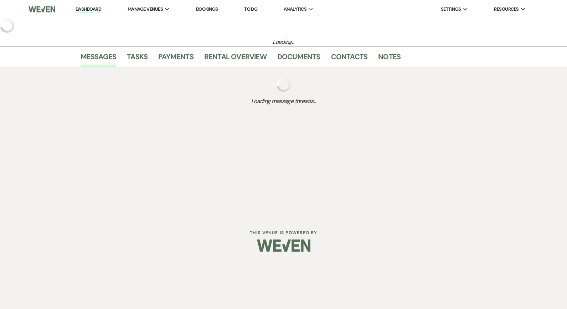
select select "5"
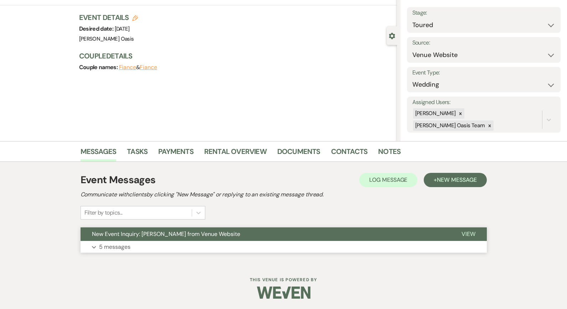
click at [188, 239] on button "New Event Inquiry: [PERSON_NAME] from Venue Website" at bounding box center [266, 235] width 370 height 14
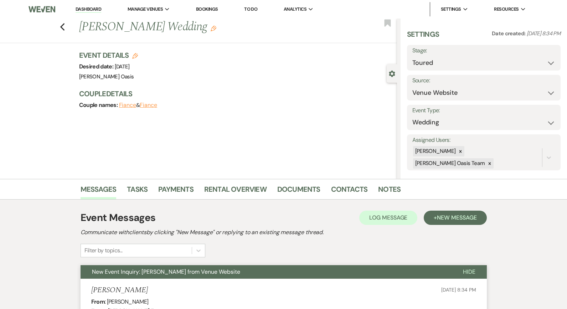
click at [135, 53] on use "button" at bounding box center [135, 56] width 6 height 6
select select "615"
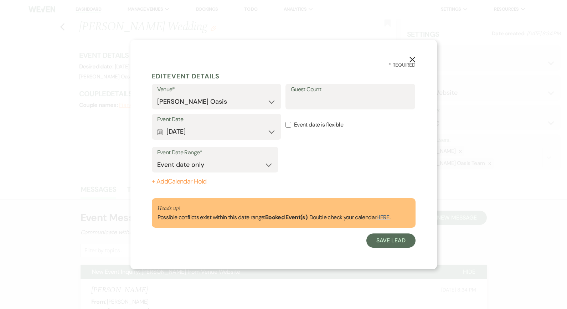
click at [270, 127] on button "Calendar [DATE] Expand" at bounding box center [216, 132] width 119 height 14
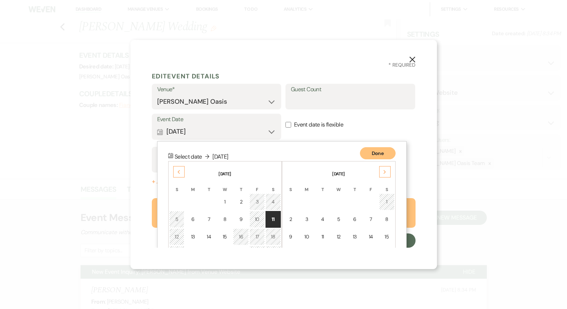
scroll to position [62, 0]
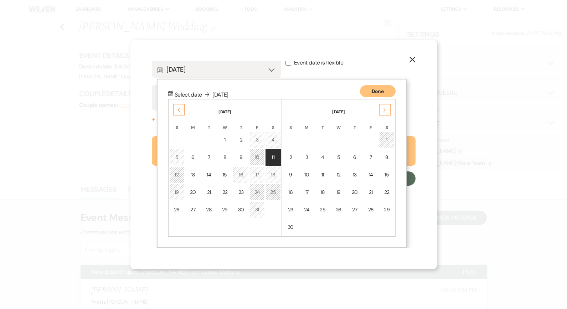
click at [387, 114] on div "Next" at bounding box center [384, 109] width 11 height 11
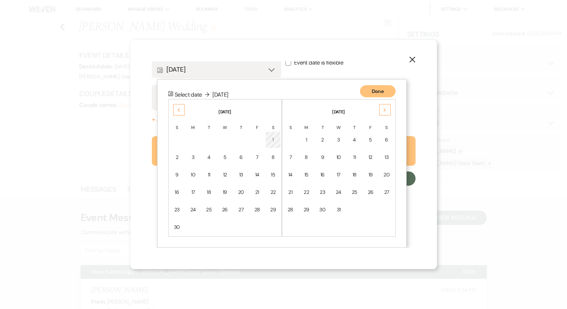
click at [387, 114] on div "Next" at bounding box center [384, 109] width 11 height 11
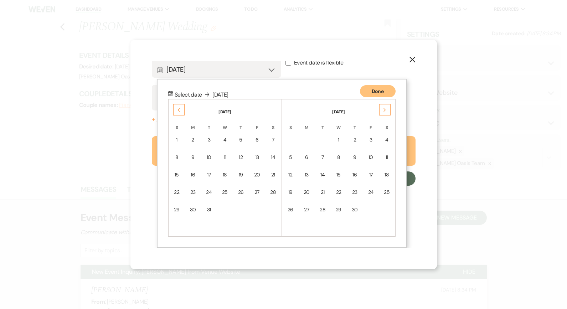
click at [387, 114] on div "Next" at bounding box center [384, 109] width 11 height 11
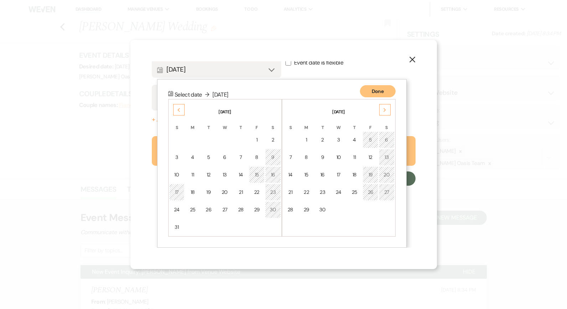
click at [387, 114] on div "Next" at bounding box center [384, 109] width 11 height 11
click at [290, 172] on div "11" at bounding box center [291, 174] width 6 height 7
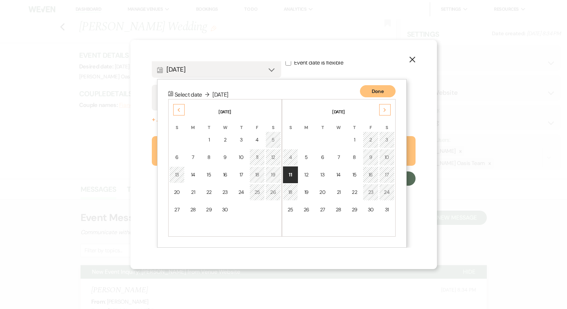
scroll to position [0, 0]
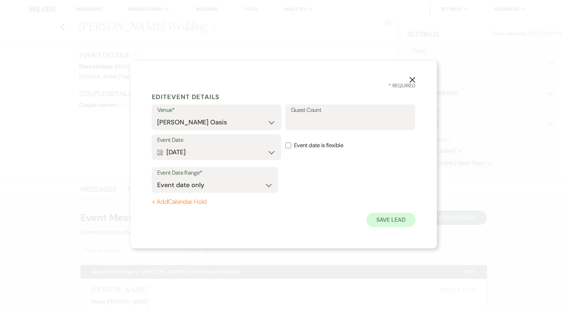
click at [389, 222] on button "Save Lead" at bounding box center [391, 220] width 49 height 14
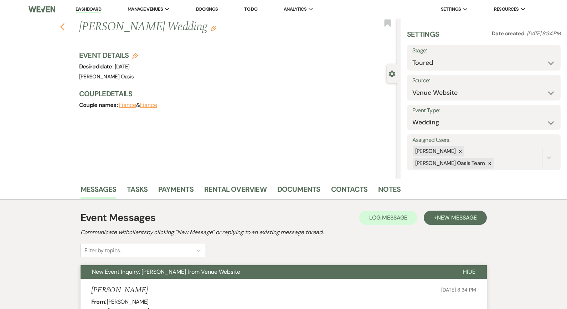
click at [62, 25] on use "button" at bounding box center [62, 27] width 5 height 8
select select "5"
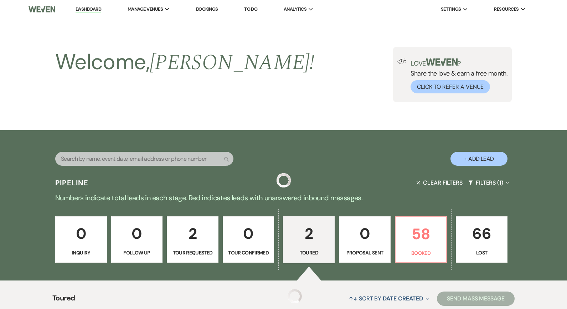
scroll to position [151, 0]
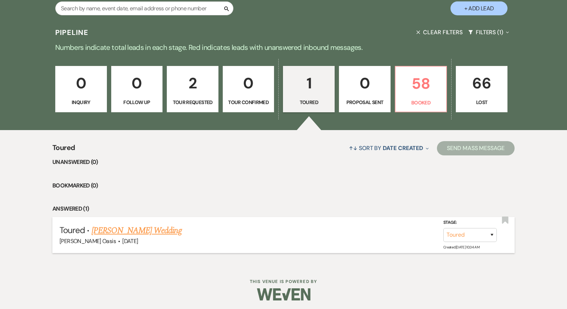
click at [118, 228] on link "[PERSON_NAME] Wedding" at bounding box center [137, 230] width 90 height 13
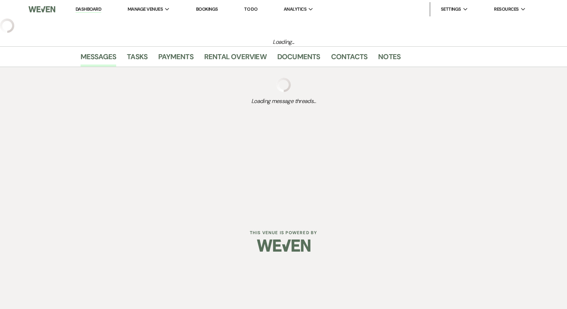
select select "5"
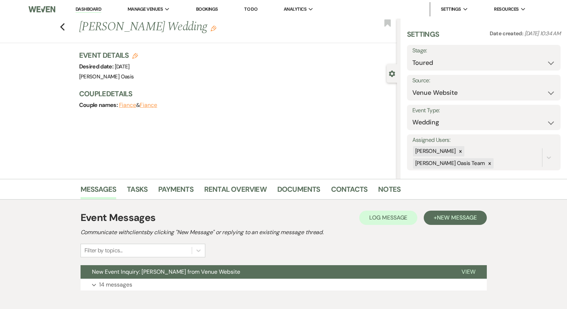
click at [136, 54] on use "button" at bounding box center [135, 56] width 6 height 6
select select "615"
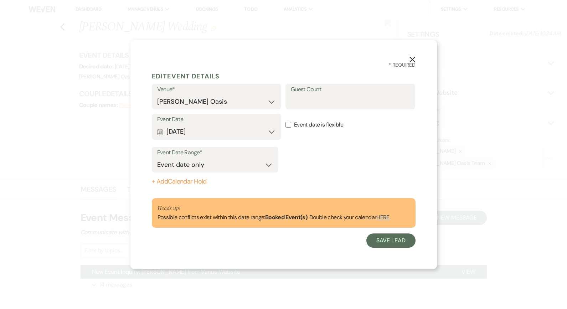
click at [266, 132] on button "Calendar [DATE] Expand" at bounding box center [216, 132] width 119 height 14
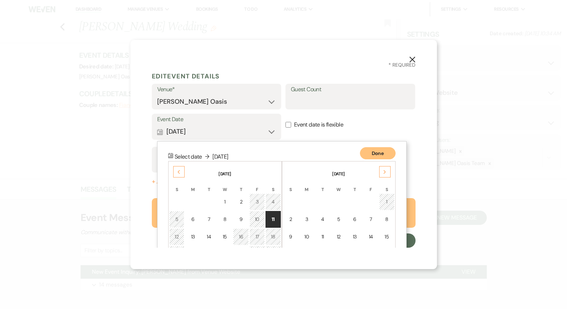
scroll to position [62, 0]
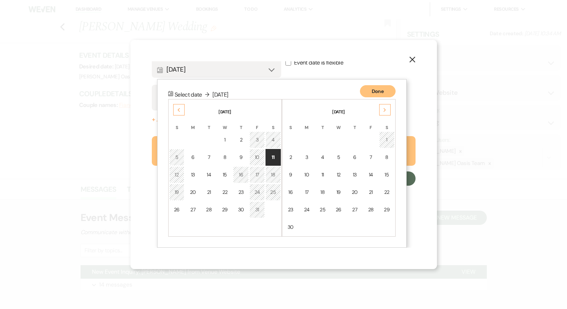
click at [385, 108] on icon "Next" at bounding box center [385, 110] width 4 height 4
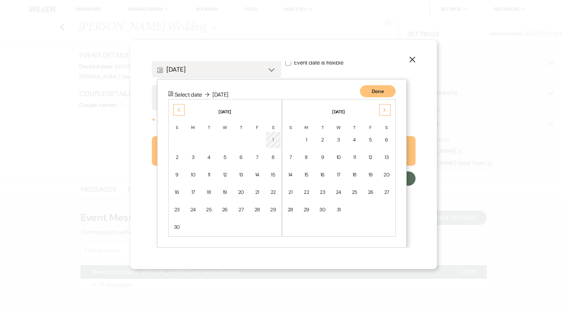
click at [385, 108] on icon "Next" at bounding box center [385, 110] width 4 height 4
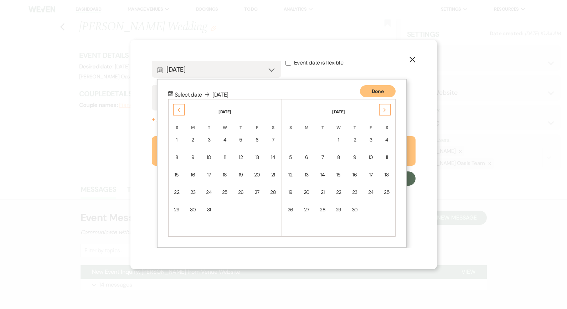
click at [385, 108] on icon "Next" at bounding box center [385, 110] width 4 height 4
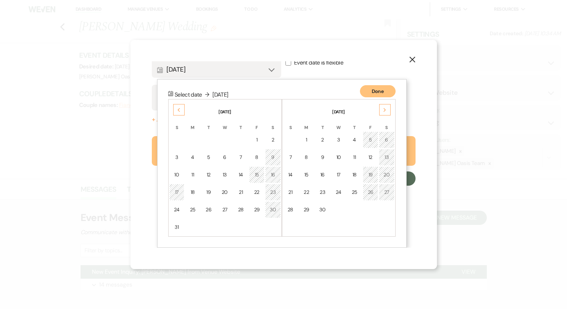
click at [385, 108] on icon "Next" at bounding box center [385, 110] width 4 height 4
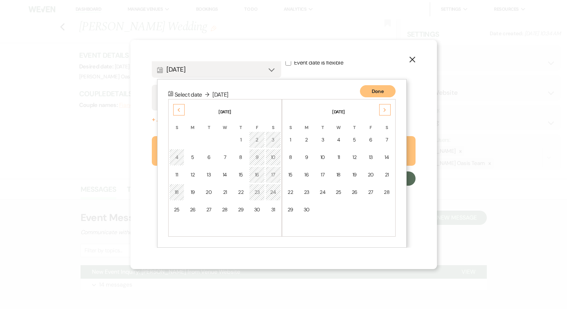
click at [385, 110] on use at bounding box center [385, 110] width 2 height 4
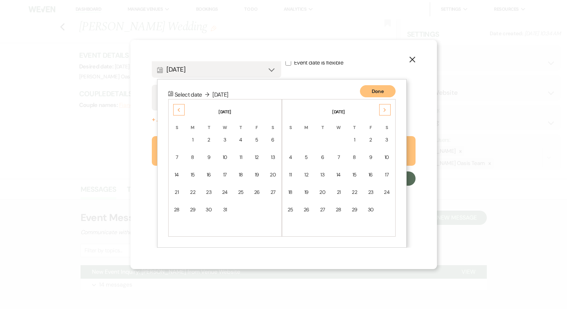
click at [385, 110] on use at bounding box center [385, 110] width 2 height 4
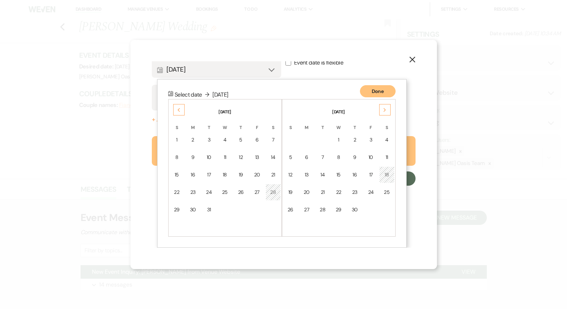
click at [385, 110] on use at bounding box center [385, 110] width 2 height 4
click at [182, 107] on div "Previous" at bounding box center [178, 109] width 11 height 11
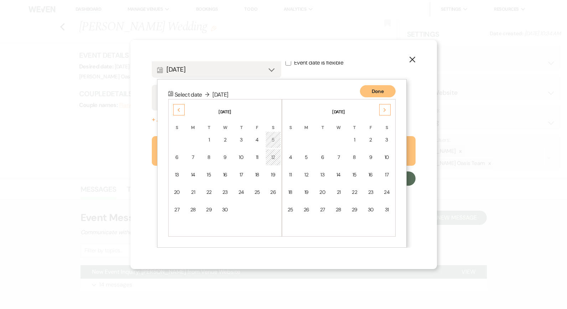
click at [182, 107] on div "Previous" at bounding box center [178, 109] width 11 height 11
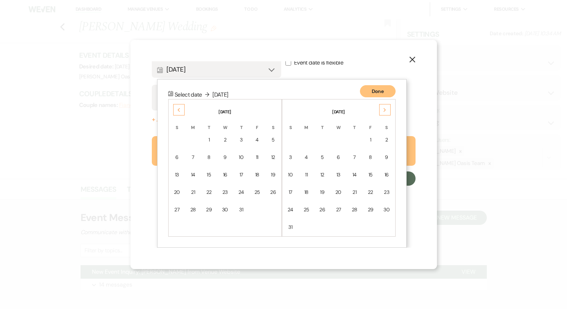
click at [182, 107] on div "Previous" at bounding box center [178, 109] width 11 height 11
click at [172, 172] on td "11" at bounding box center [176, 175] width 15 height 17
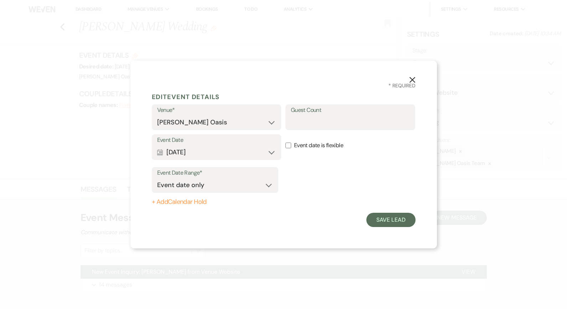
scroll to position [0, 0]
click at [384, 225] on button "Save Lead" at bounding box center [391, 220] width 49 height 14
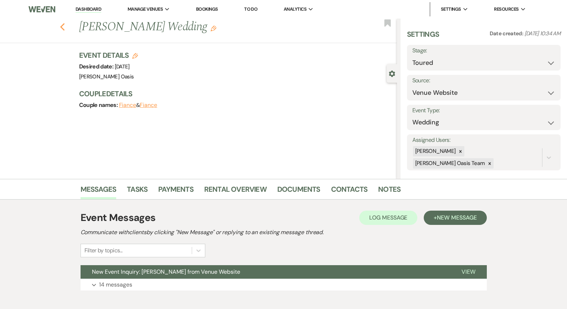
click at [61, 23] on icon "Previous" at bounding box center [62, 27] width 5 height 9
select select "5"
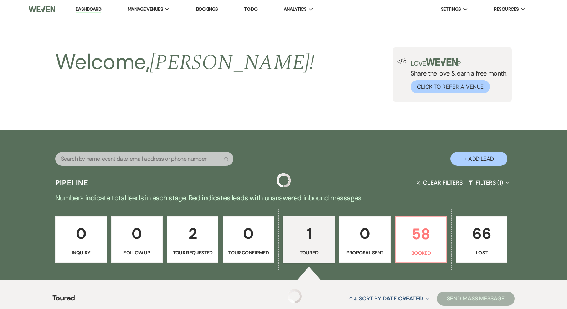
scroll to position [76, 0]
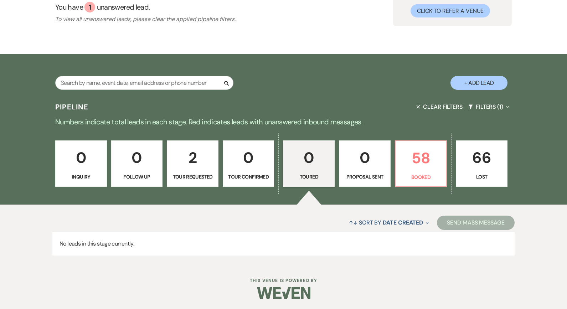
click at [196, 178] on p "Tour Requested" at bounding box center [193, 177] width 42 height 8
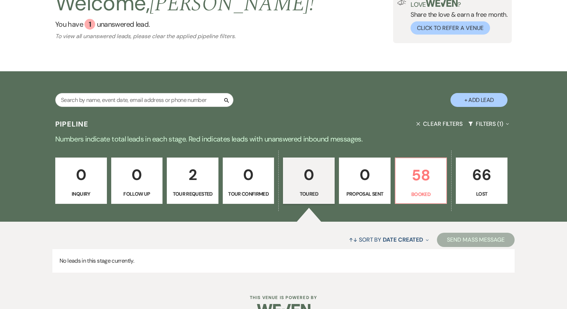
select select "2"
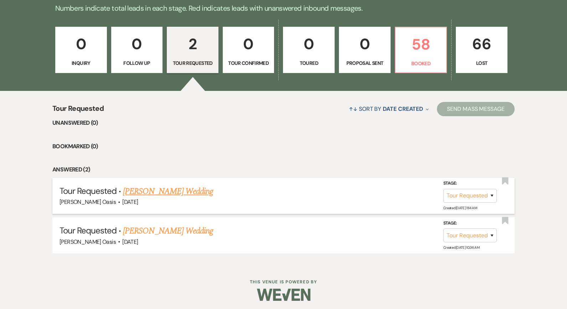
scroll to position [189, 0]
click at [161, 190] on link "[PERSON_NAME] Wedding" at bounding box center [168, 191] width 90 height 13
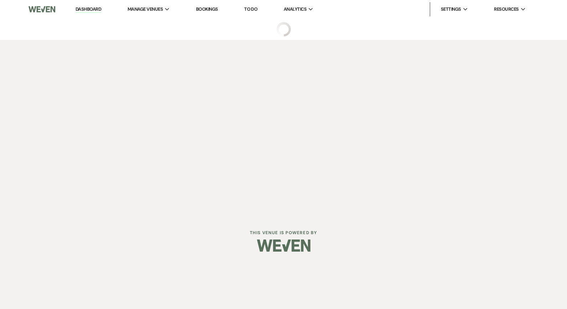
select select "2"
select select "5"
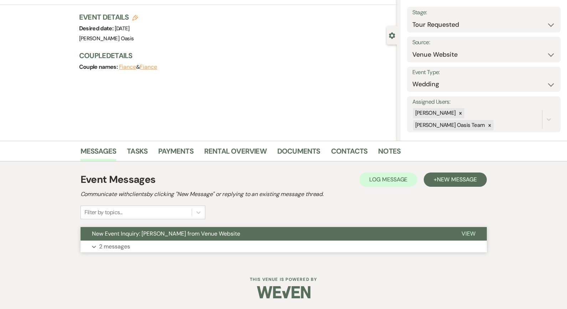
scroll to position [38, 0]
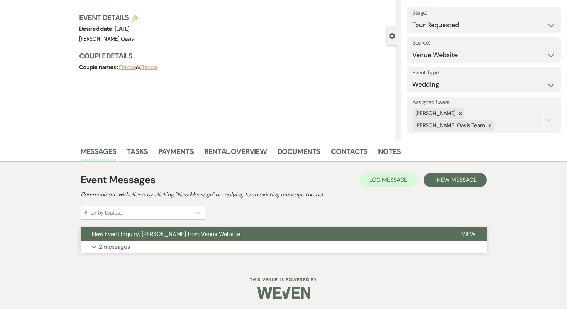
click at [141, 232] on span "New Event Inquiry: [PERSON_NAME] from Venue Website" at bounding box center [166, 233] width 148 height 7
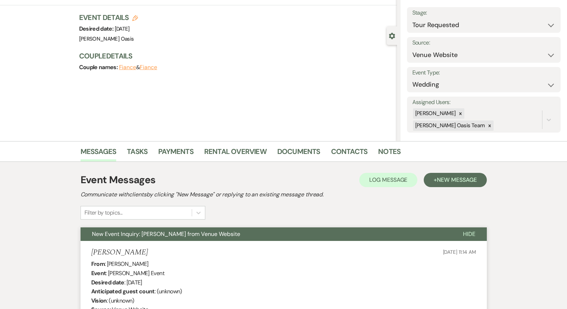
click at [134, 21] on icon "Edit" at bounding box center [135, 18] width 6 height 6
select select "615"
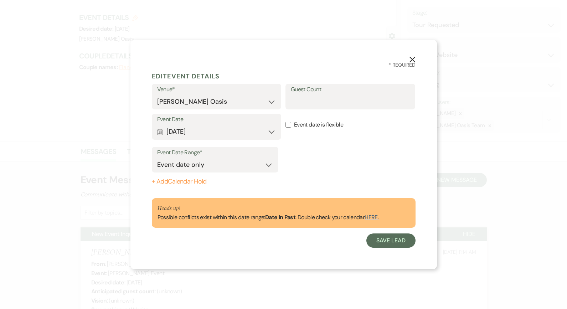
click at [272, 128] on button "Calendar [DATE] Expand" at bounding box center [216, 132] width 119 height 14
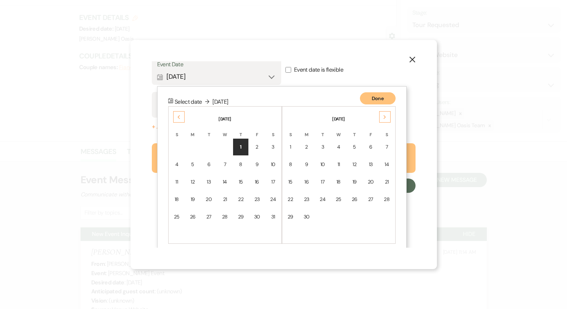
scroll to position [62, 0]
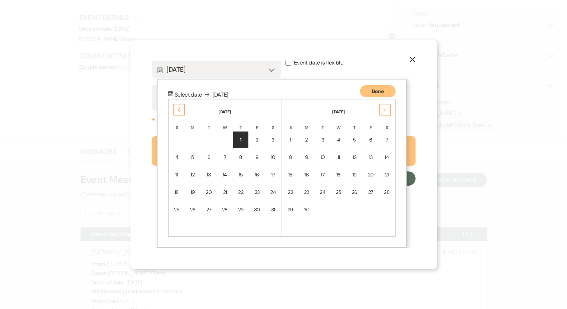
click at [384, 107] on div "Next" at bounding box center [384, 109] width 11 height 11
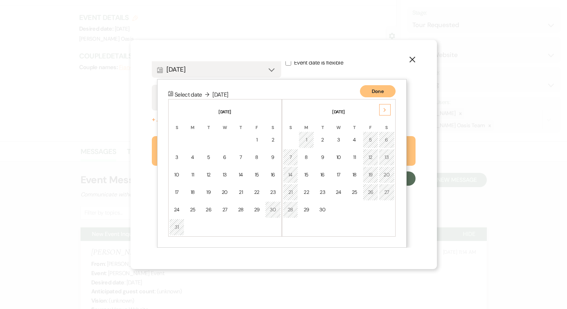
click at [384, 107] on div "Next" at bounding box center [384, 109] width 11 height 11
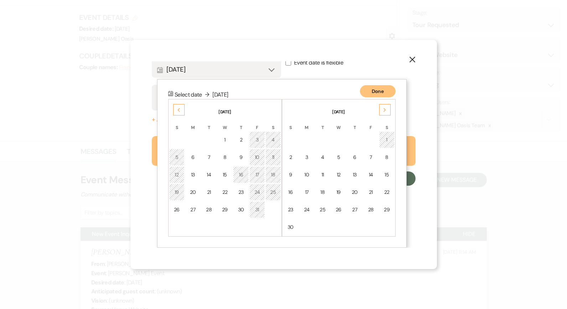
click at [384, 107] on div "Next" at bounding box center [384, 109] width 11 height 11
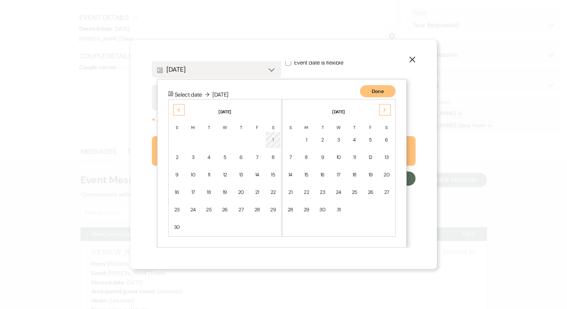
click at [384, 107] on div "Next" at bounding box center [384, 109] width 11 height 11
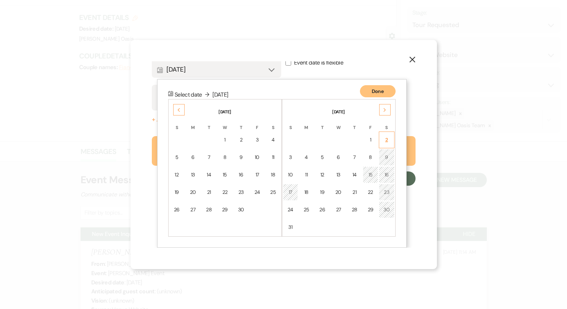
click at [382, 140] on td "2" at bounding box center [387, 140] width 16 height 17
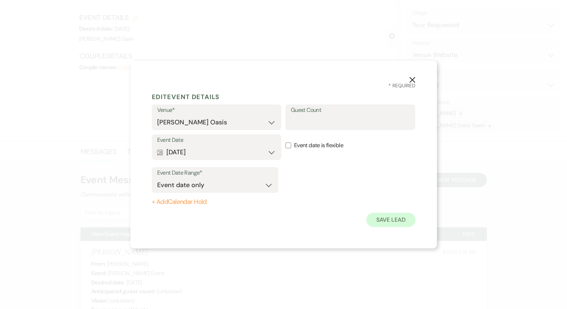
click at [383, 220] on button "Save Lead" at bounding box center [391, 220] width 49 height 14
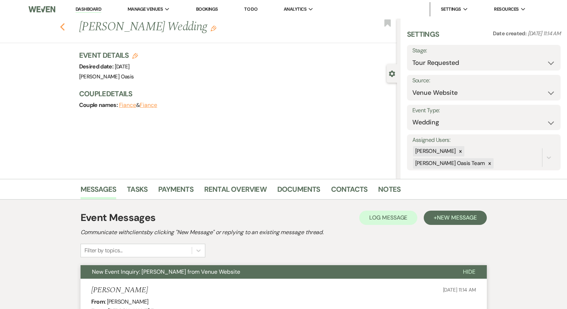
click at [62, 29] on use "button" at bounding box center [62, 27] width 5 height 8
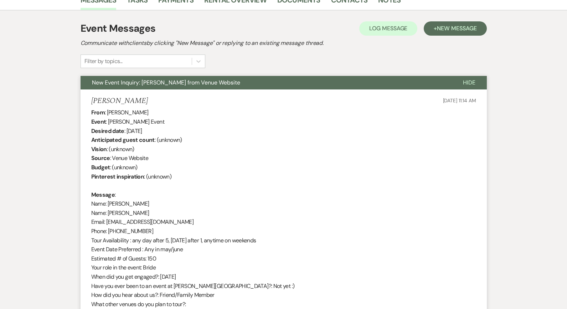
select select "2"
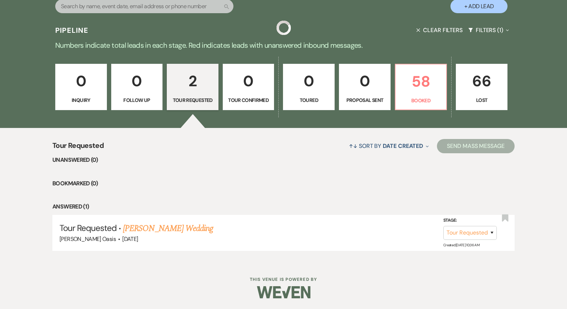
scroll to position [151, 0]
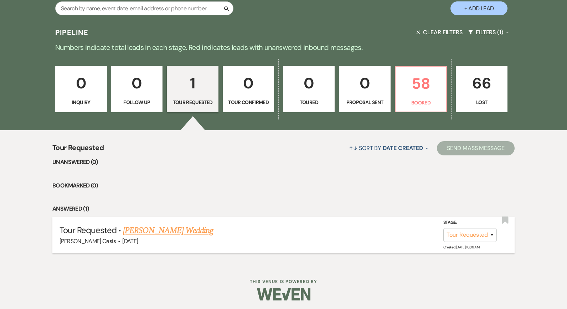
click at [168, 230] on link "[PERSON_NAME] Wedding" at bounding box center [168, 230] width 90 height 13
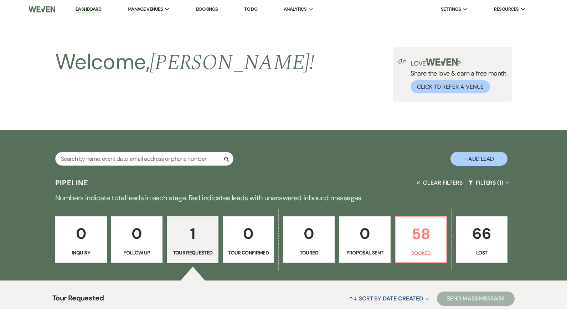
select select "2"
select select "5"
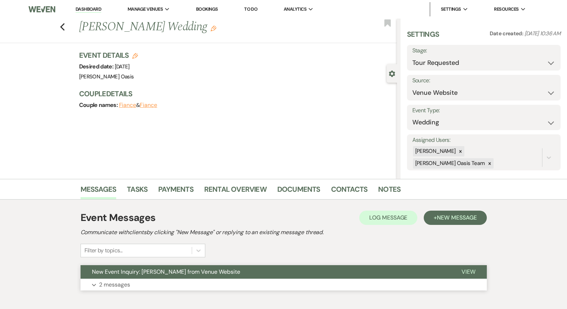
click at [139, 282] on button "Expand 2 messages" at bounding box center [284, 285] width 407 height 12
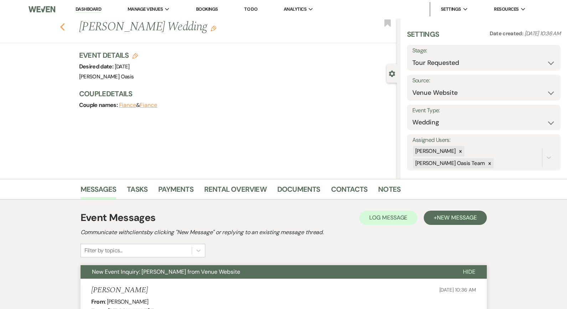
click at [62, 29] on use "button" at bounding box center [62, 27] width 5 height 8
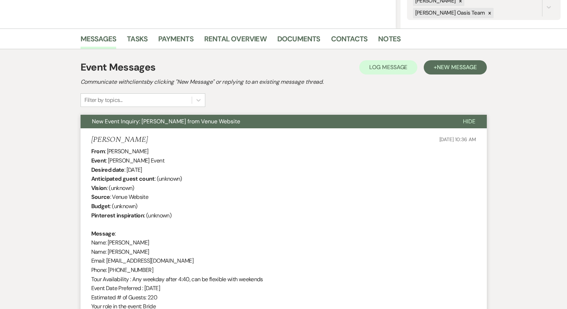
select select "2"
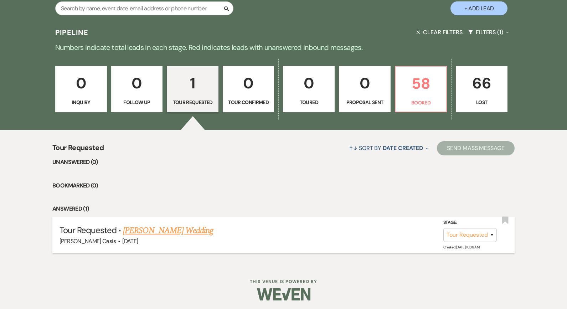
click at [166, 221] on li "Tour Requested · [PERSON_NAME] Wedding [PERSON_NAME] Oasis · [DATE] Stage: Inqu…" at bounding box center [283, 235] width 463 height 36
click at [167, 230] on link "[PERSON_NAME] Wedding" at bounding box center [168, 230] width 90 height 13
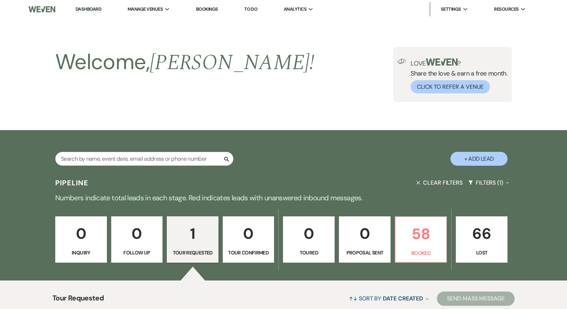
select select "2"
select select "5"
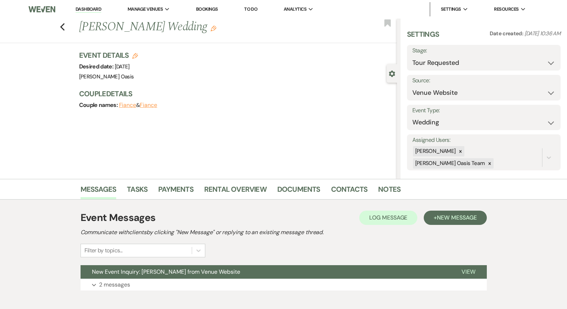
click at [133, 55] on icon "Edit" at bounding box center [135, 56] width 6 height 6
select select "615"
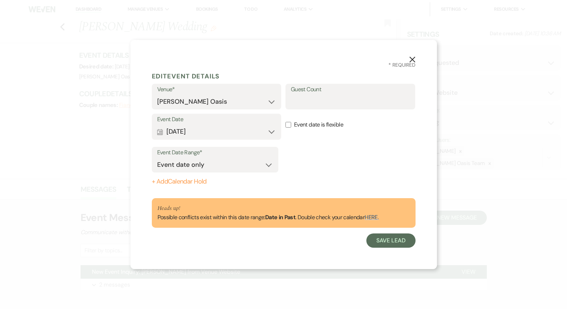
click at [271, 134] on button "Calendar [DATE] Expand" at bounding box center [216, 132] width 119 height 14
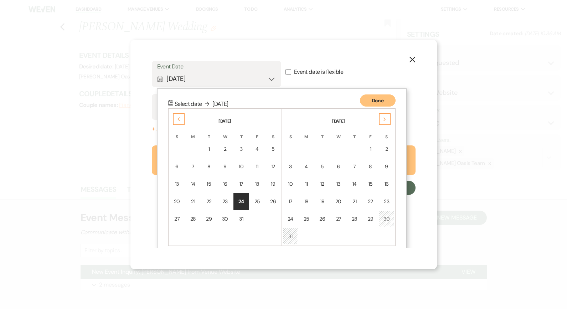
scroll to position [62, 0]
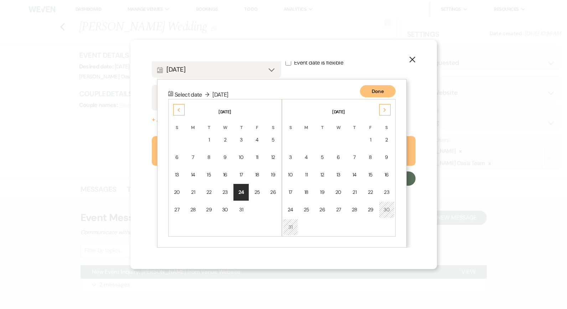
click at [384, 109] on icon "Next" at bounding box center [385, 110] width 4 height 4
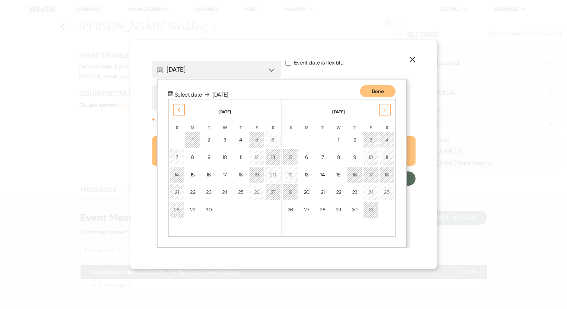
click at [384, 109] on icon "Next" at bounding box center [385, 110] width 4 height 4
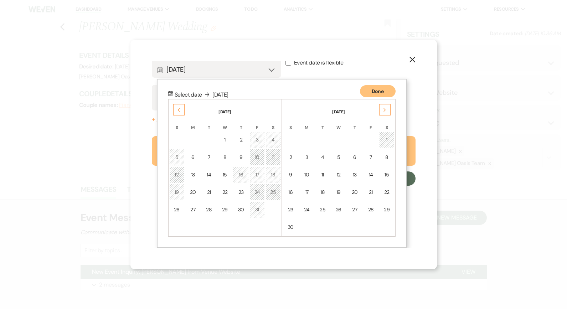
click at [384, 109] on icon "Next" at bounding box center [385, 110] width 4 height 4
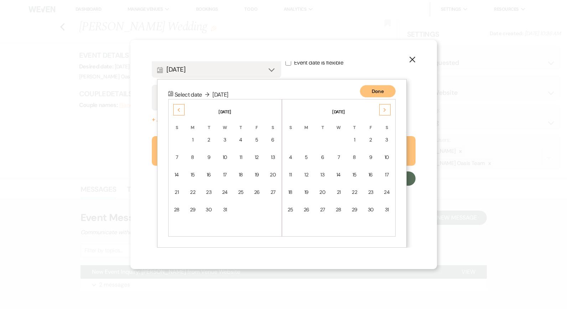
click at [384, 109] on icon "Next" at bounding box center [385, 110] width 4 height 4
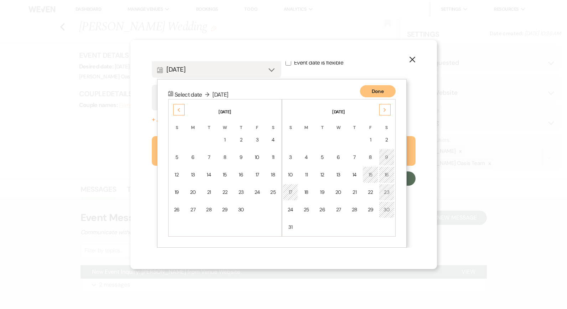
click at [384, 109] on icon "Next" at bounding box center [385, 110] width 4 height 4
click at [181, 109] on div "Previous" at bounding box center [178, 109] width 11 height 11
click at [373, 191] on div "24" at bounding box center [371, 192] width 6 height 7
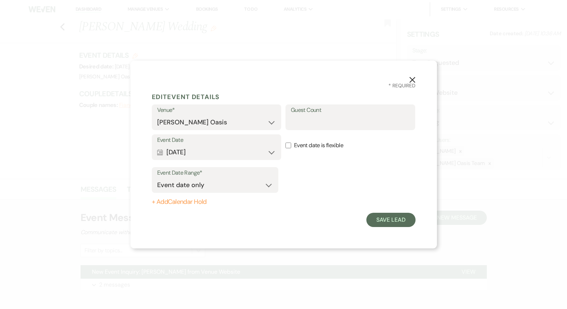
scroll to position [0, 0]
click at [402, 223] on button "Save Lead" at bounding box center [391, 220] width 49 height 14
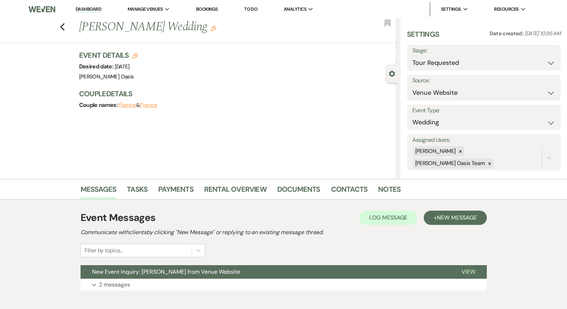
click at [100, 10] on link "Dashboard" at bounding box center [89, 9] width 26 height 7
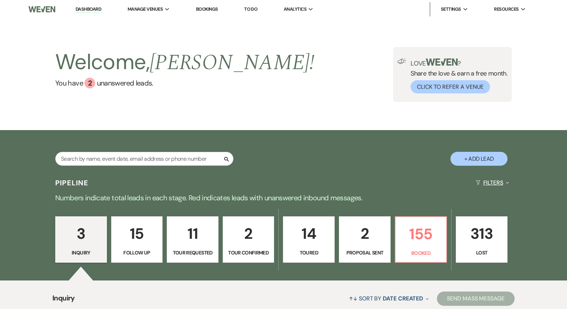
click at [487, 187] on button "Filters Expand" at bounding box center [492, 182] width 39 height 19
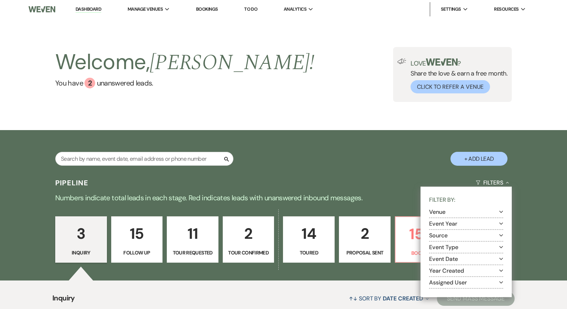
click at [460, 228] on section "Event Year Expand" at bounding box center [466, 224] width 74 height 12
click at [460, 225] on button "Event Year Expand" at bounding box center [466, 224] width 74 height 6
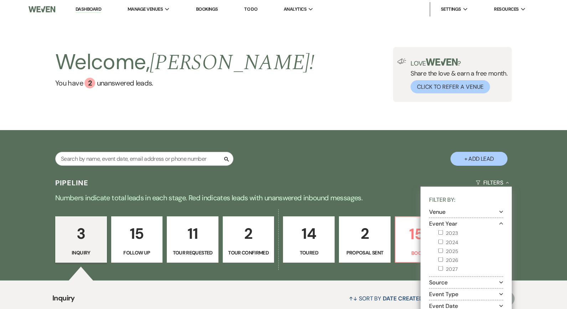
click at [448, 251] on label "2025" at bounding box center [471, 251] width 65 height 9
click at [443, 251] on input "2025" at bounding box center [441, 250] width 5 height 5
checkbox input "true"
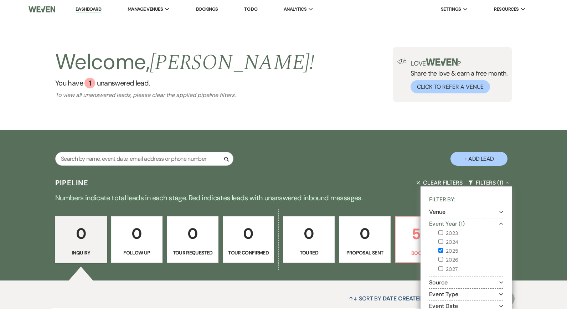
click at [361, 195] on p "Numbers indicate total leads in each stage. Red indicates leads with unanswered…" at bounding box center [284, 197] width 514 height 11
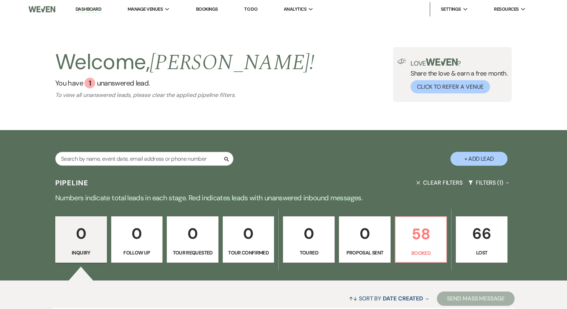
click at [460, 184] on button "Clear Filters" at bounding box center [440, 182] width 52 height 19
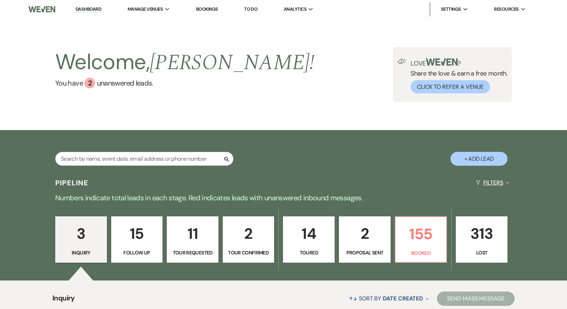
click at [485, 178] on button "Filters Expand" at bounding box center [492, 182] width 39 height 19
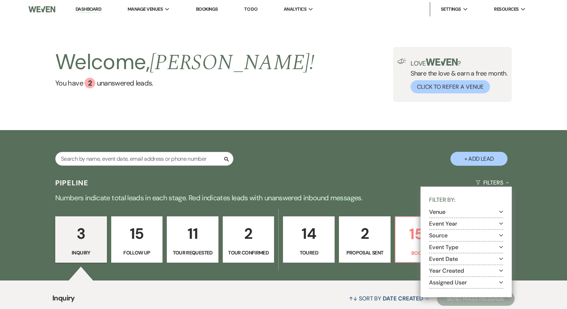
click at [485, 223] on button "Event Year Expand" at bounding box center [466, 224] width 74 height 6
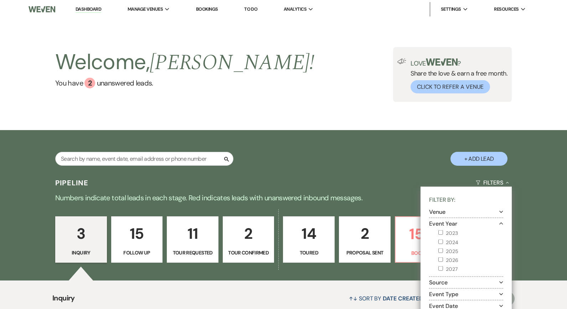
click at [443, 243] on input "2024" at bounding box center [441, 241] width 5 height 5
checkbox input "true"
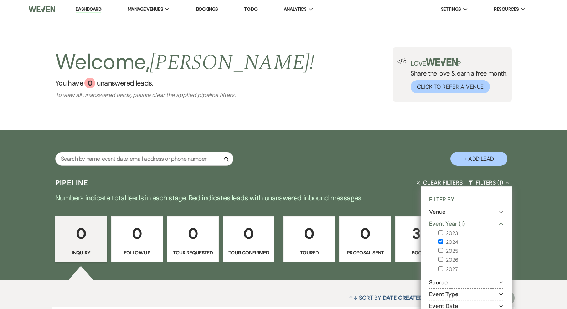
click at [395, 211] on div "0 Inquiry 0 Follow Up 0 Tour Requested 0 Tour Confirmed 0 Toured 0 Proposal Sen…" at bounding box center [284, 244] width 514 height 72
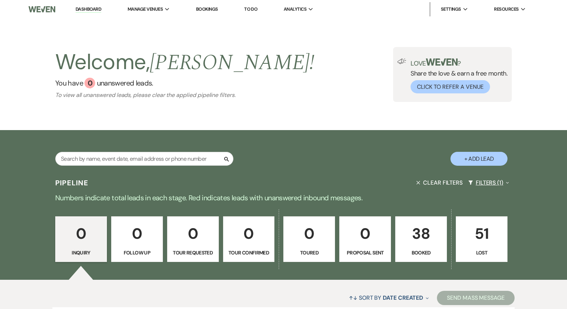
click at [493, 181] on button "Filters (1) Expand" at bounding box center [489, 182] width 46 height 19
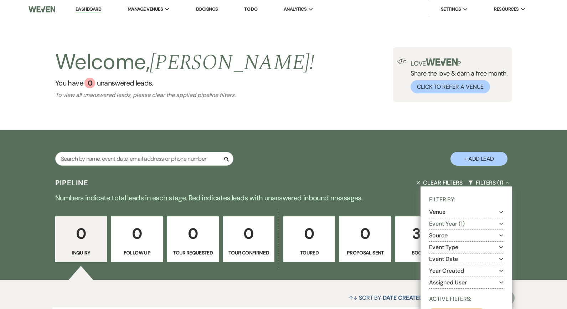
click at [450, 226] on button "Event Year (1) Expand" at bounding box center [466, 224] width 74 height 6
click at [440, 235] on input "2023" at bounding box center [441, 232] width 5 height 5
checkbox input "true"
click at [440, 240] on input "2024" at bounding box center [441, 241] width 5 height 5
checkbox input "false"
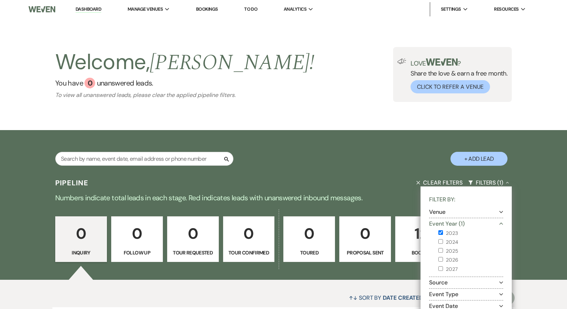
click at [377, 193] on p "Numbers indicate total leads in each stage. Red indicates leads with unanswered…" at bounding box center [284, 197] width 514 height 11
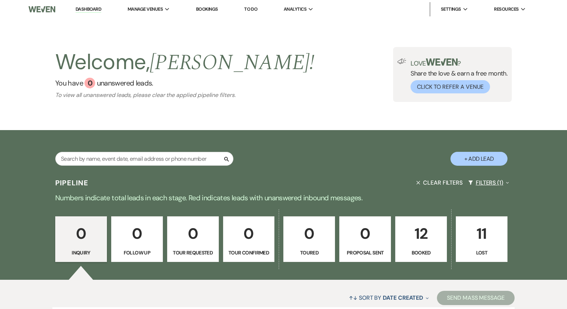
drag, startPoint x: 490, startPoint y: 183, endPoint x: 483, endPoint y: 180, distance: 8.0
click at [483, 180] on button "Filters (1) Expand" at bounding box center [489, 182] width 46 height 19
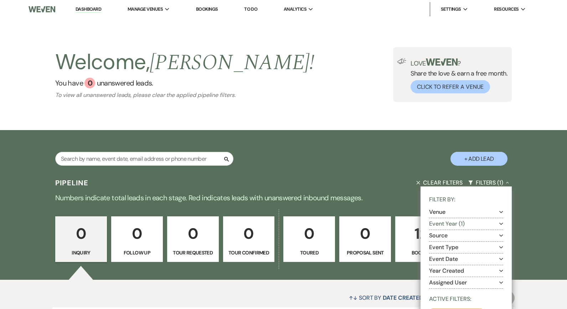
click at [462, 227] on button "Event Year (1) Expand" at bounding box center [466, 224] width 74 height 6
click at [446, 235] on label "2023" at bounding box center [471, 233] width 65 height 9
click at [443, 235] on input "2023" at bounding box center [441, 232] width 5 height 5
checkbox input "false"
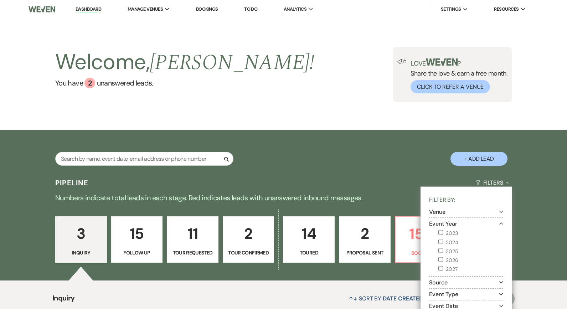
click at [445, 261] on label "2026" at bounding box center [471, 260] width 65 height 9
click at [443, 261] on input "2026" at bounding box center [441, 260] width 5 height 5
checkbox input "true"
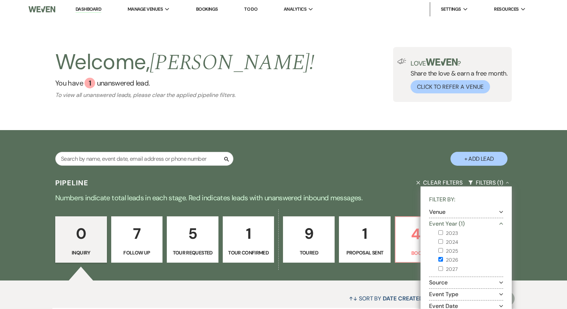
click at [393, 204] on div "Pipeline Clear Filters Filters (1) Collapse Filter By: Venue Expand Event Year …" at bounding box center [283, 256] width 567 height 167
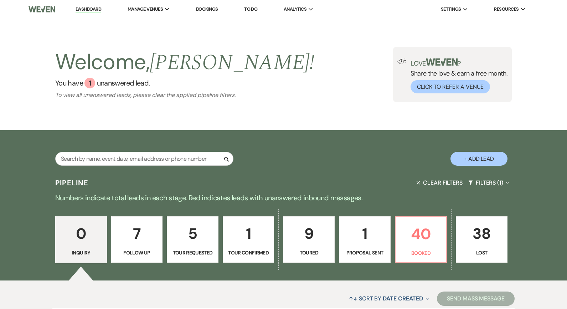
click at [441, 184] on button "Clear Filters" at bounding box center [440, 182] width 52 height 19
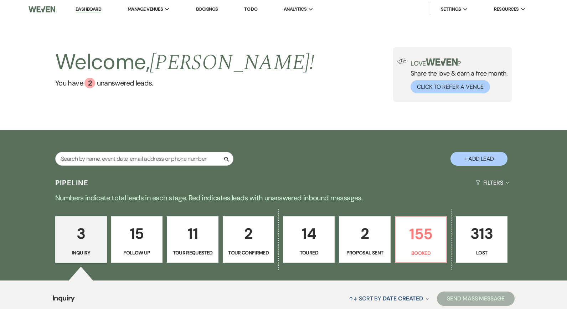
click at [488, 180] on button "Filters Expand" at bounding box center [492, 182] width 39 height 19
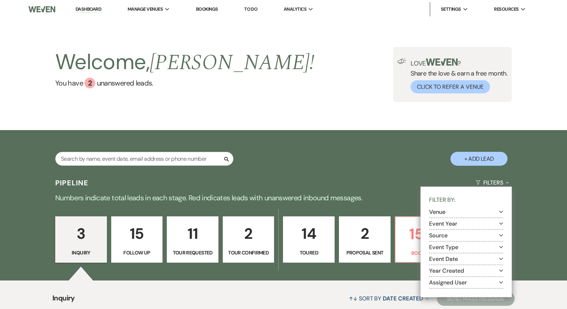
click at [464, 226] on button "Event Year Expand" at bounding box center [466, 224] width 74 height 6
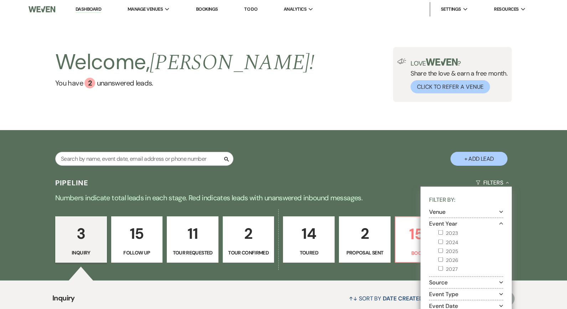
click at [438, 268] on div "2023 2024 2025 2026 2027" at bounding box center [470, 250] width 67 height 47
click at [441, 271] on label "2027" at bounding box center [471, 269] width 65 height 9
click at [441, 271] on input "2027" at bounding box center [441, 268] width 5 height 5
checkbox input "true"
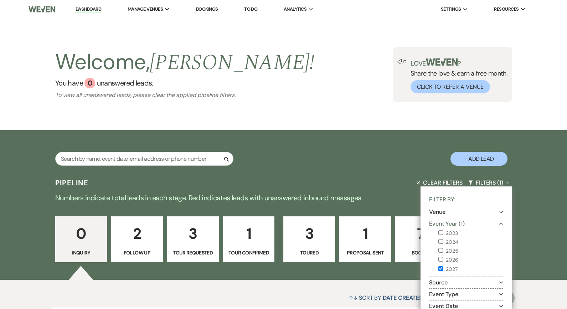
click at [377, 175] on div "Pipeline Clear Filters Filters (1) Collapse Filter By: Venue Expand Event Year …" at bounding box center [284, 182] width 514 height 19
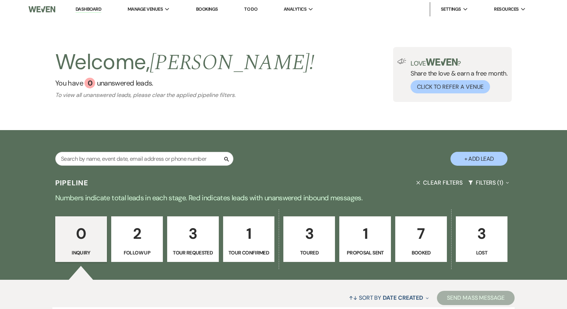
click at [434, 255] on p "Booked" at bounding box center [421, 253] width 42 height 8
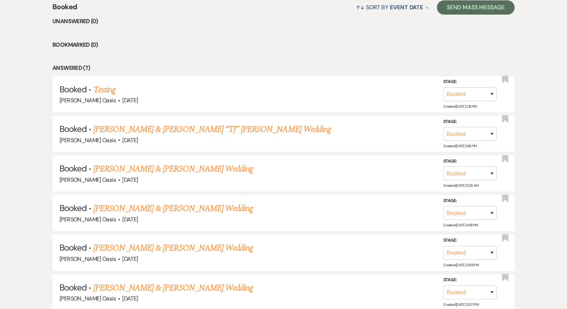
scroll to position [288, 0]
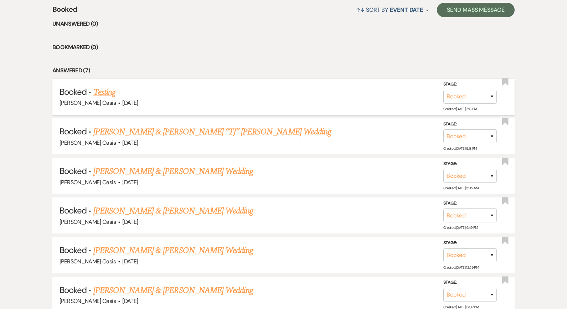
click at [101, 92] on link "Testing" at bounding box center [104, 92] width 22 height 13
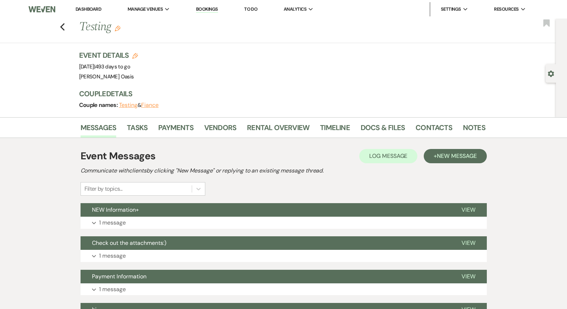
click at [131, 57] on h3 "Event Details Edit" at bounding box center [108, 55] width 59 height 10
click at [134, 56] on icon "Edit" at bounding box center [135, 56] width 6 height 6
select select "615"
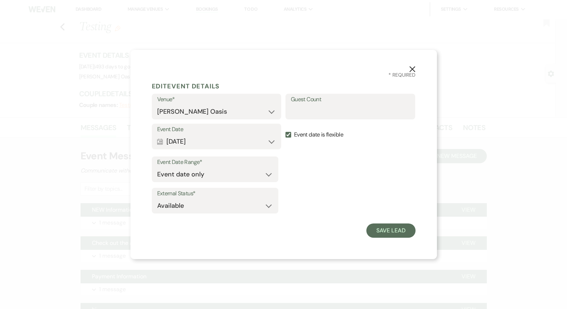
click at [274, 140] on button "Calendar [DATE] Expand" at bounding box center [216, 141] width 119 height 14
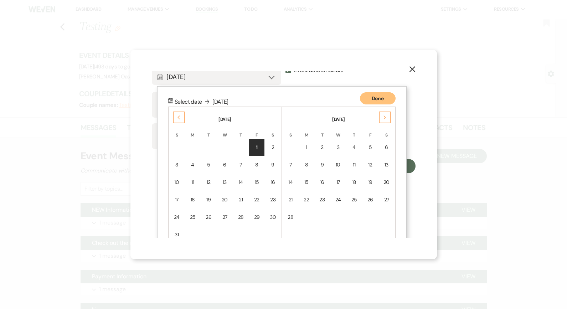
scroll to position [81, 0]
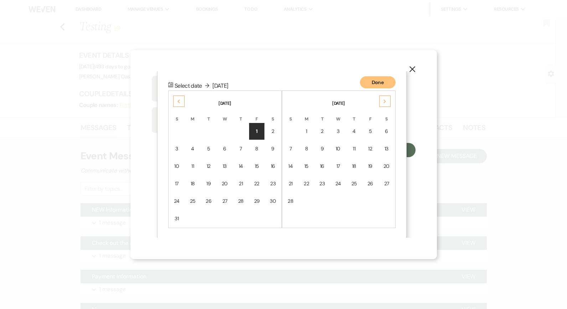
click at [386, 103] on div "Next" at bounding box center [384, 101] width 11 height 11
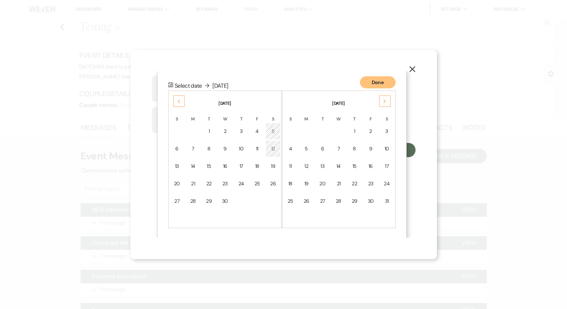
click at [386, 103] on div "Next" at bounding box center [384, 101] width 11 height 11
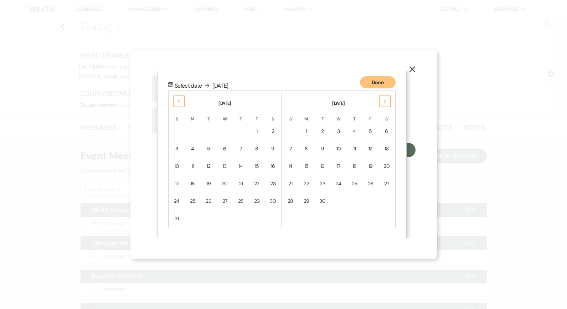
click at [386, 103] on div "Next" at bounding box center [384, 101] width 11 height 11
click at [387, 128] on div "1" at bounding box center [387, 131] width 6 height 7
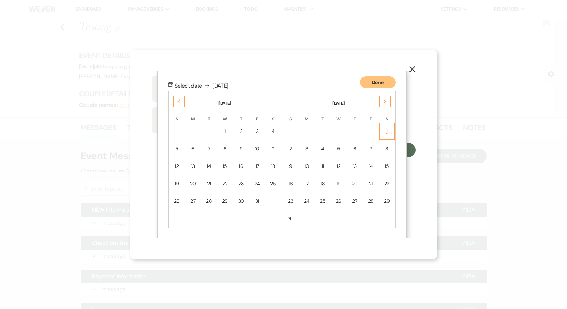
scroll to position [0, 0]
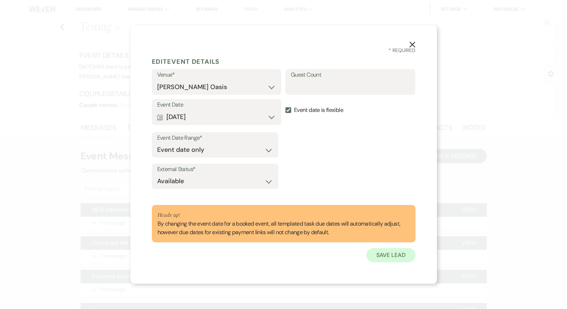
click at [388, 259] on button "Save Lead" at bounding box center [391, 255] width 49 height 14
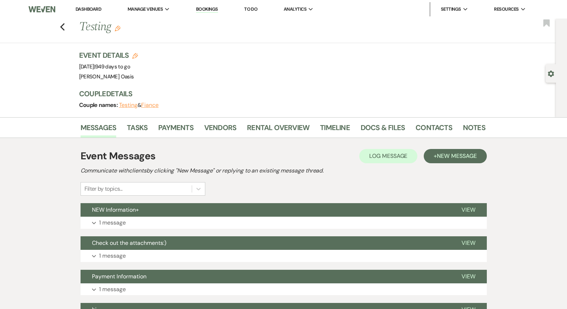
click at [96, 9] on link "Dashboard" at bounding box center [89, 9] width 26 height 6
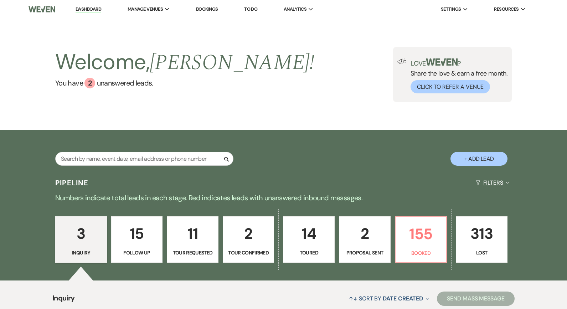
click at [492, 184] on button "Filters Expand" at bounding box center [492, 182] width 39 height 19
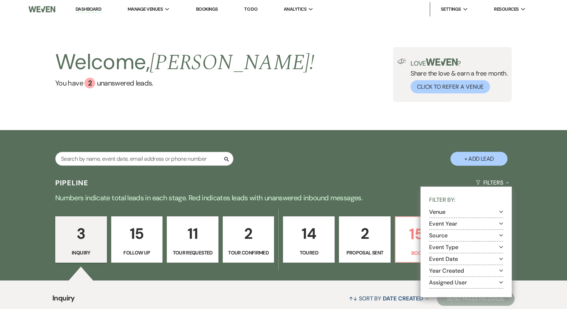
click at [472, 225] on button "Event Year Expand" at bounding box center [466, 224] width 74 height 6
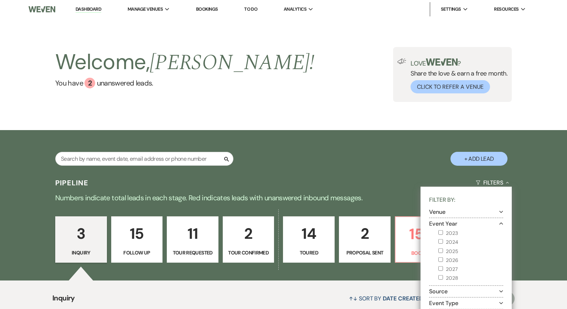
click at [451, 267] on label "2027" at bounding box center [471, 269] width 65 height 9
click at [443, 267] on input "2027" at bounding box center [441, 268] width 5 height 5
checkbox input "true"
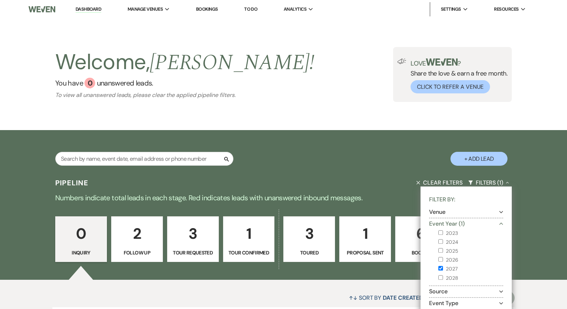
click at [369, 194] on p "Numbers indicate total leads in each stage. Red indicates leads with unanswered…" at bounding box center [284, 197] width 514 height 11
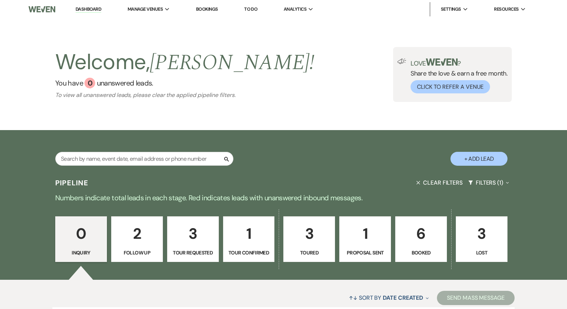
click at [86, 10] on link "Dashboard" at bounding box center [89, 9] width 26 height 7
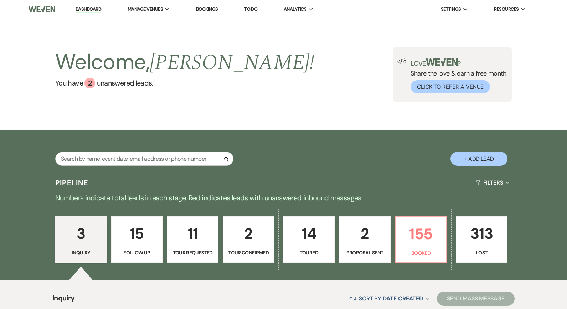
click at [499, 182] on button "Filters Expand" at bounding box center [492, 182] width 39 height 19
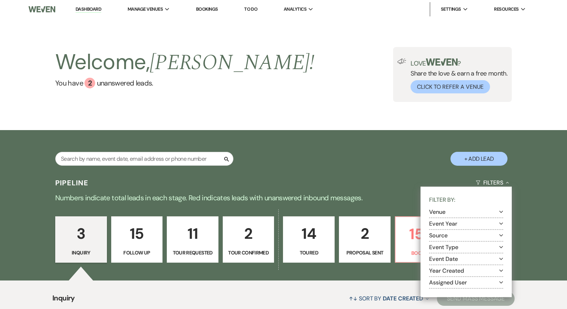
click at [355, 172] on div "Search + Add Lead" at bounding box center [283, 151] width 567 height 43
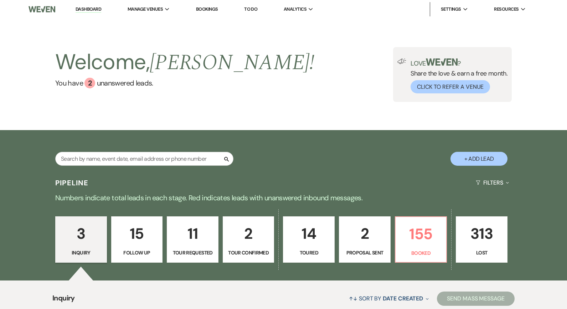
click at [373, 254] on p "Proposal Sent" at bounding box center [365, 253] width 42 height 8
select select "6"
